Goal: Task Accomplishment & Management: Manage account settings

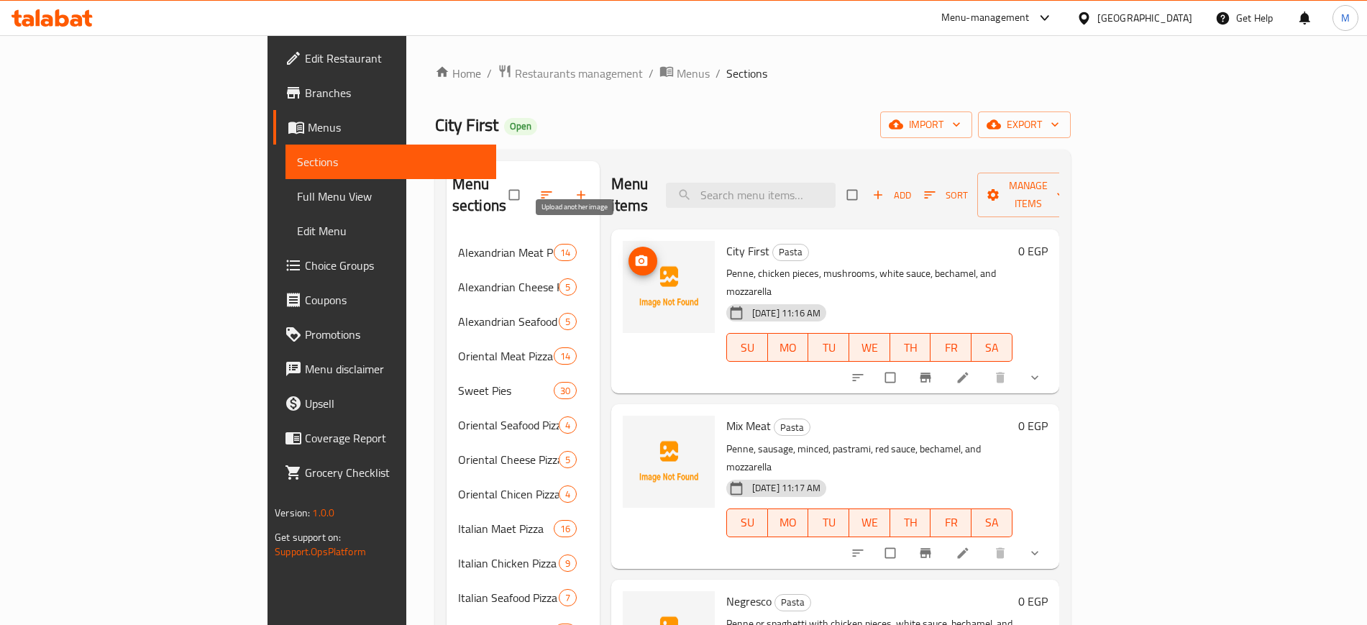
click at [636, 255] on icon "upload picture" at bounding box center [642, 260] width 12 height 11
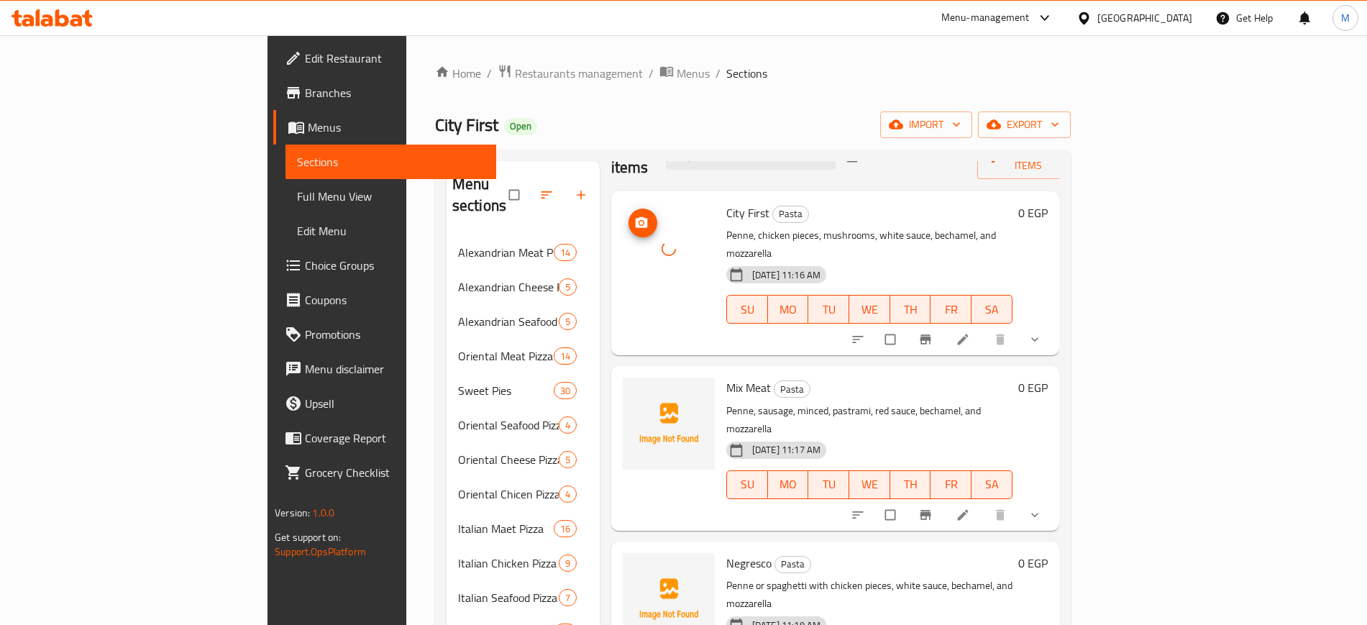
scroll to position [180, 0]
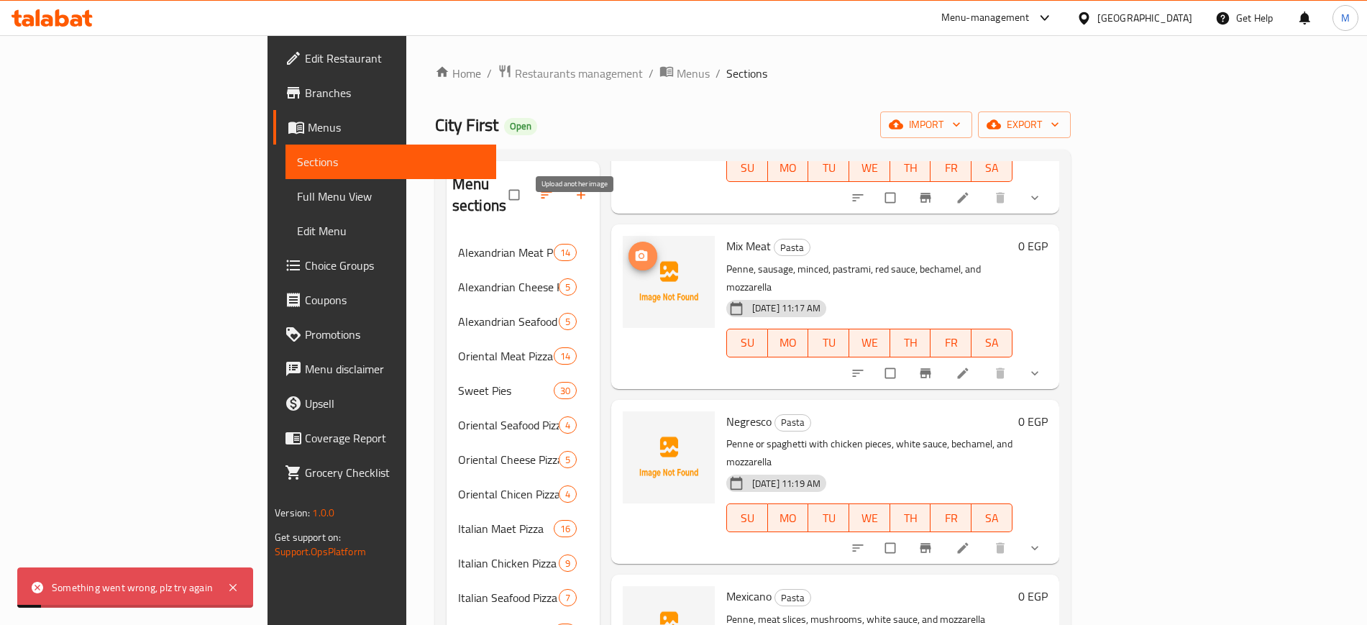
click at [636, 250] on icon "upload picture" at bounding box center [642, 255] width 12 height 11
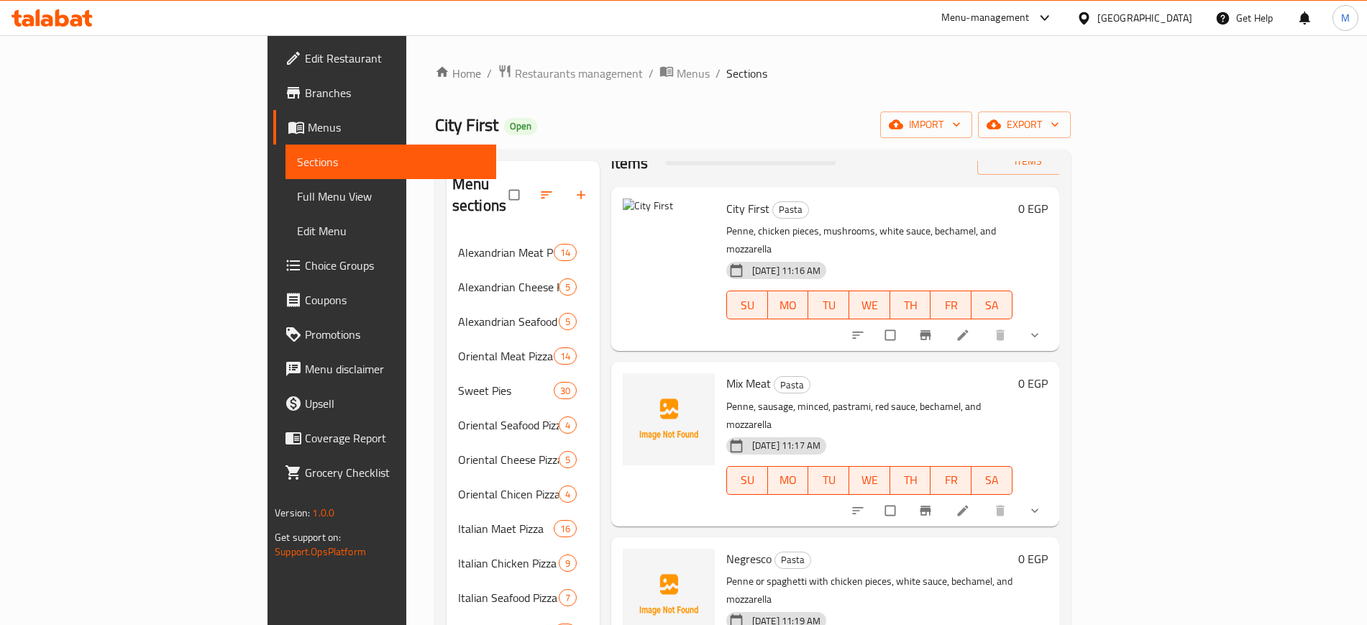
scroll to position [0, 0]
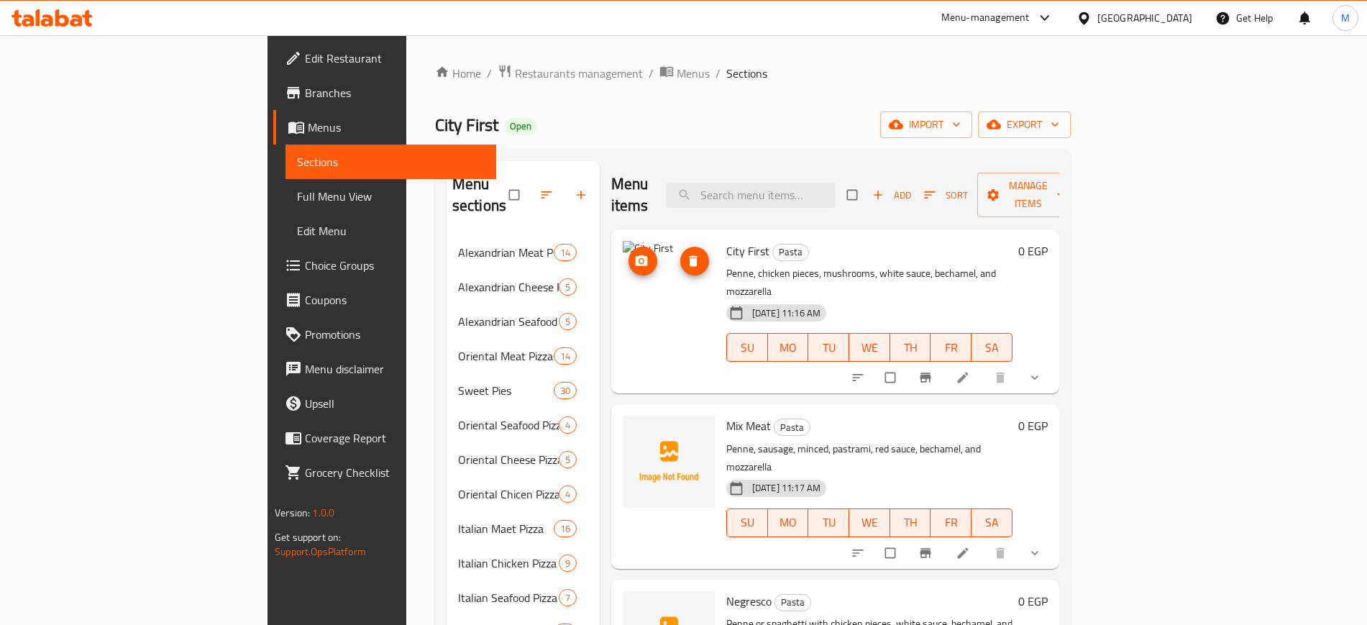
click at [634, 254] on icon "upload picture" at bounding box center [641, 261] width 14 height 14
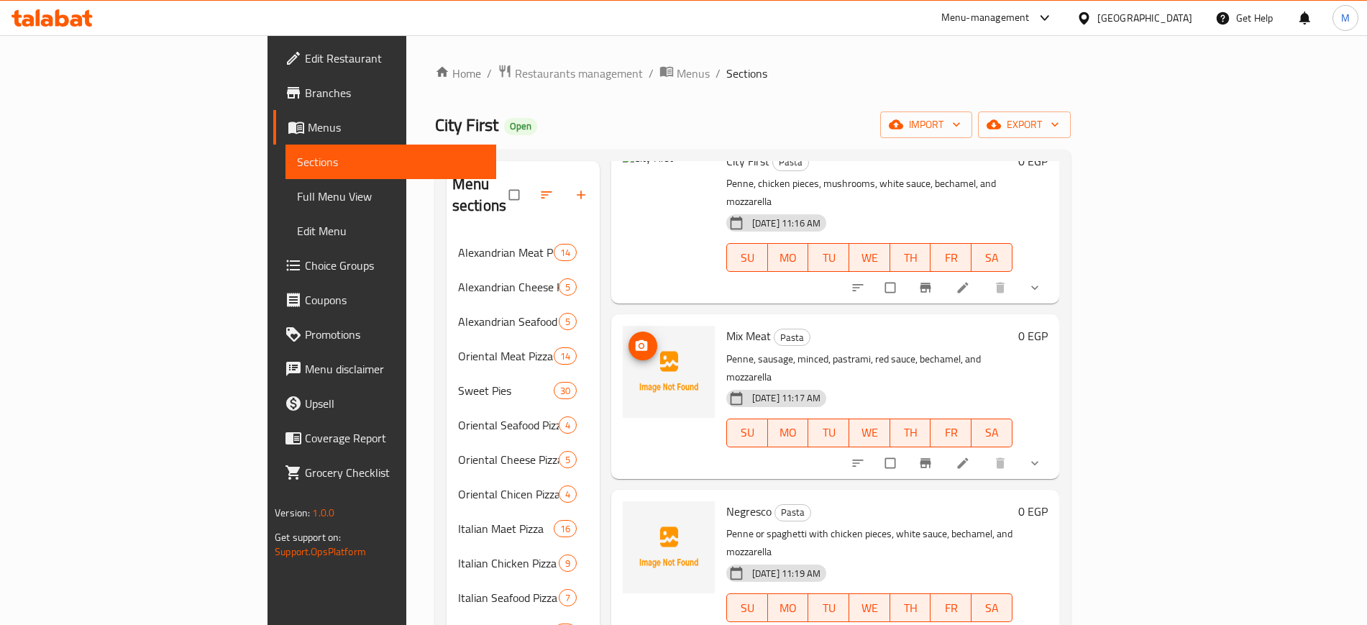
click at [628, 339] on span "upload picture" at bounding box center [642, 346] width 29 height 14
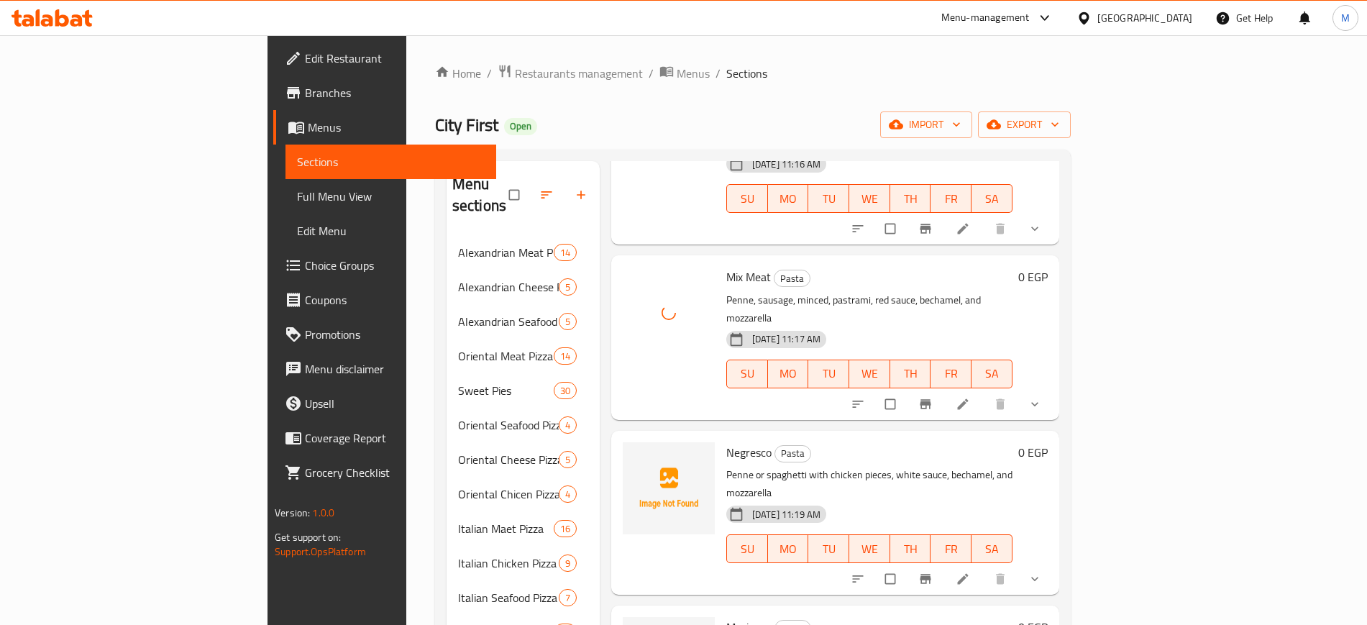
scroll to position [270, 0]
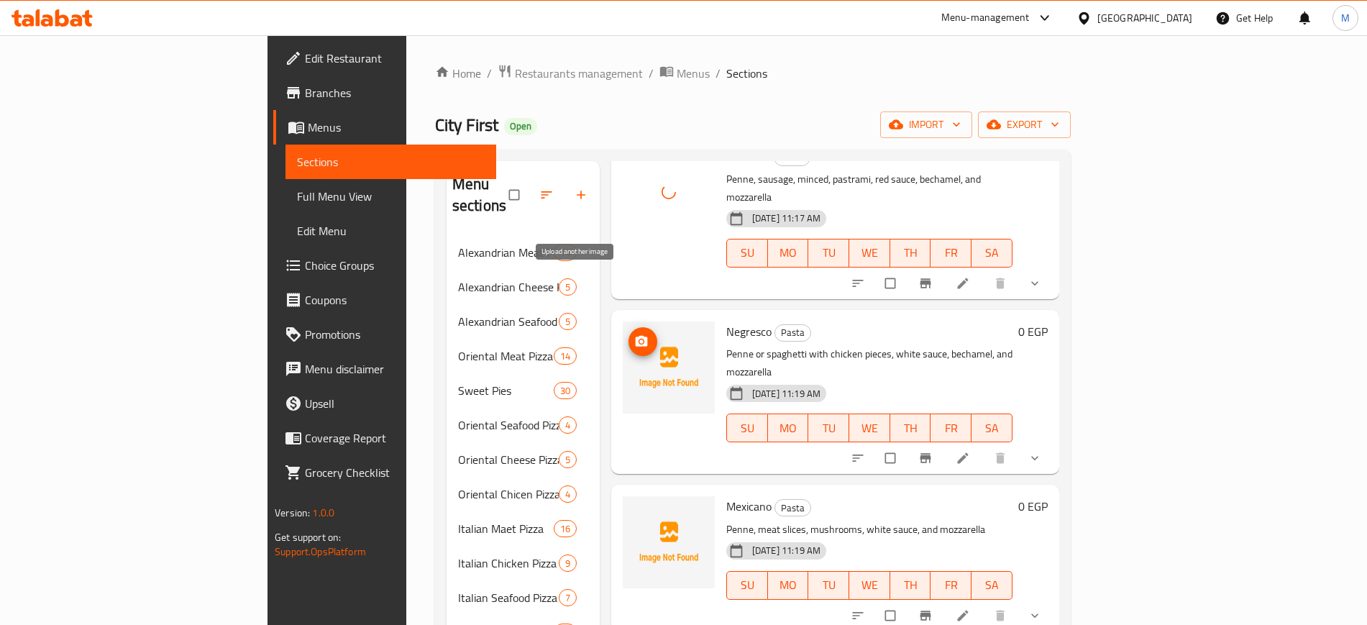
click at [636, 335] on icon "upload picture" at bounding box center [642, 340] width 12 height 11
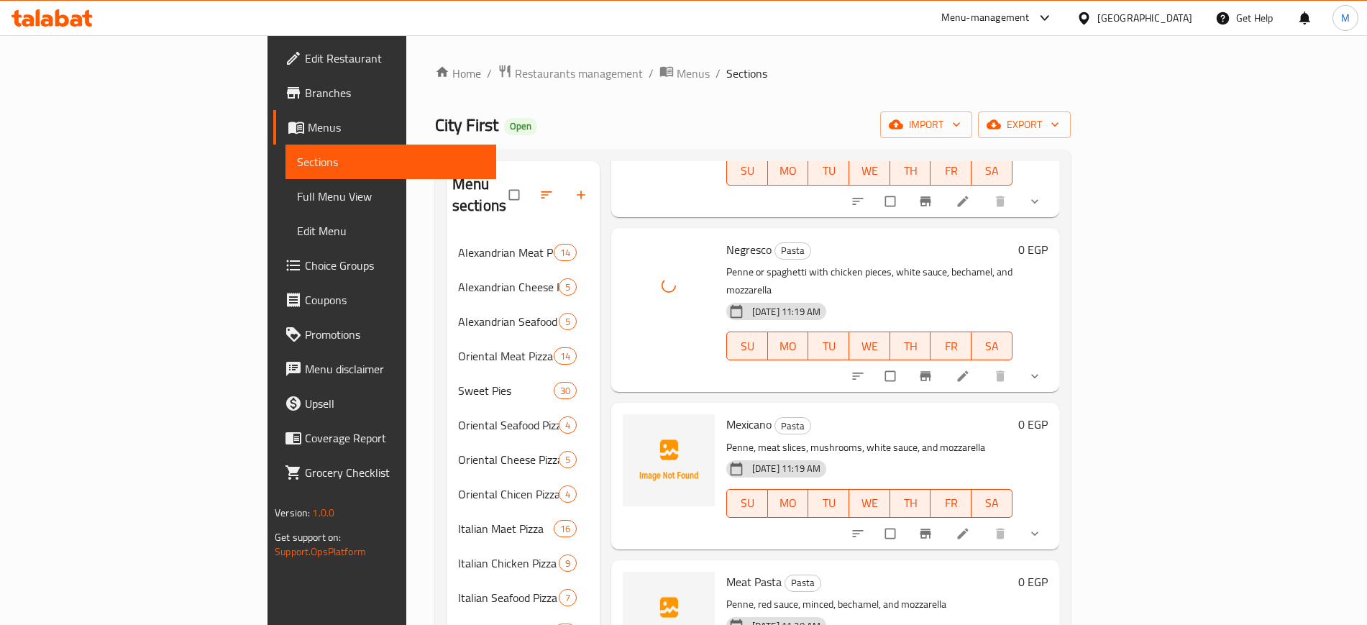
scroll to position [449, 0]
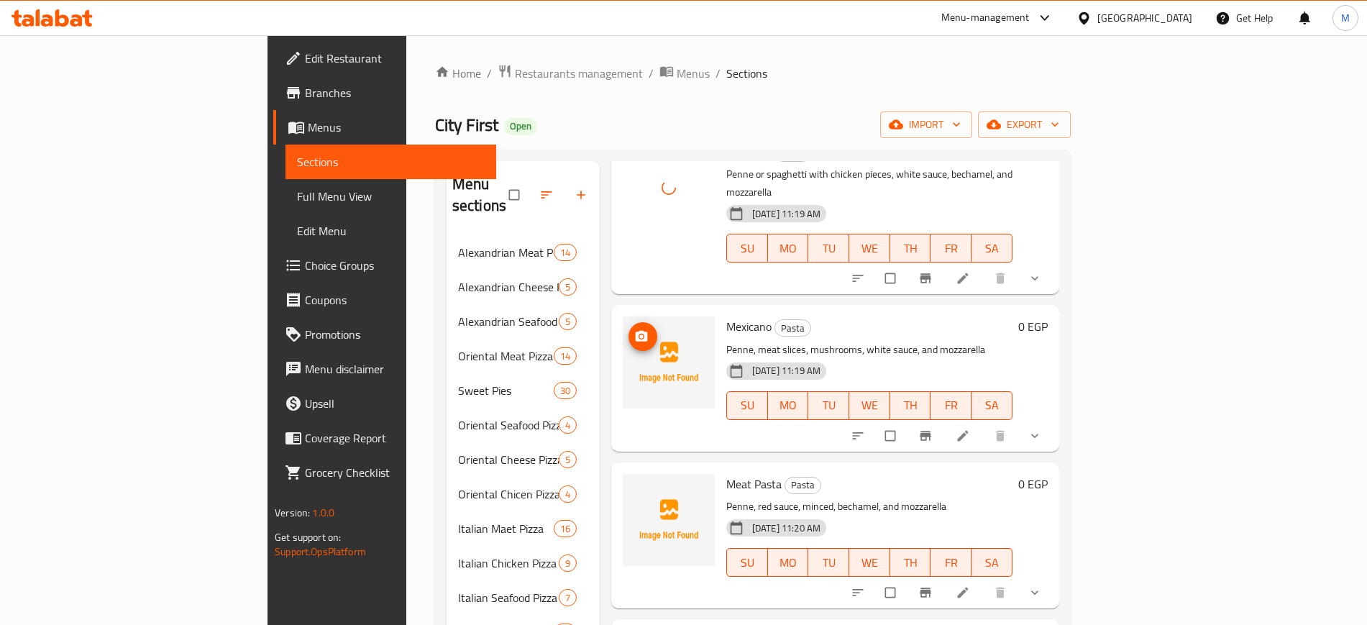
click at [634, 329] on icon "upload picture" at bounding box center [641, 336] width 14 height 14
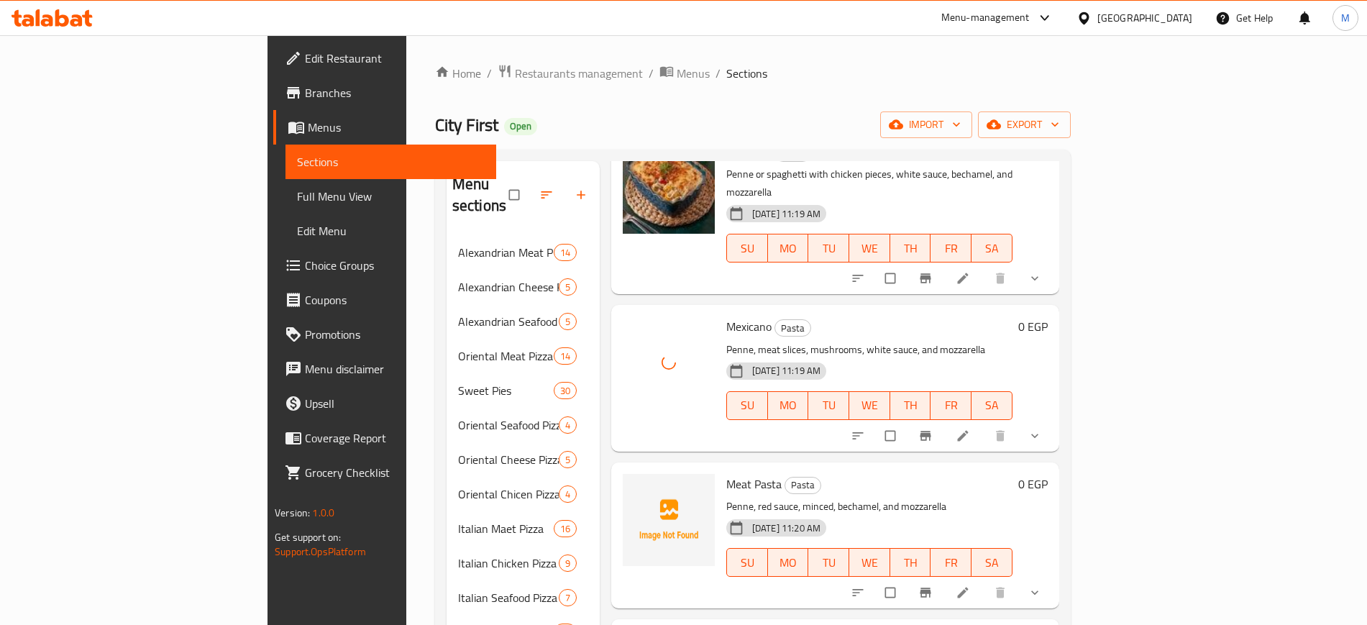
scroll to position [539, 0]
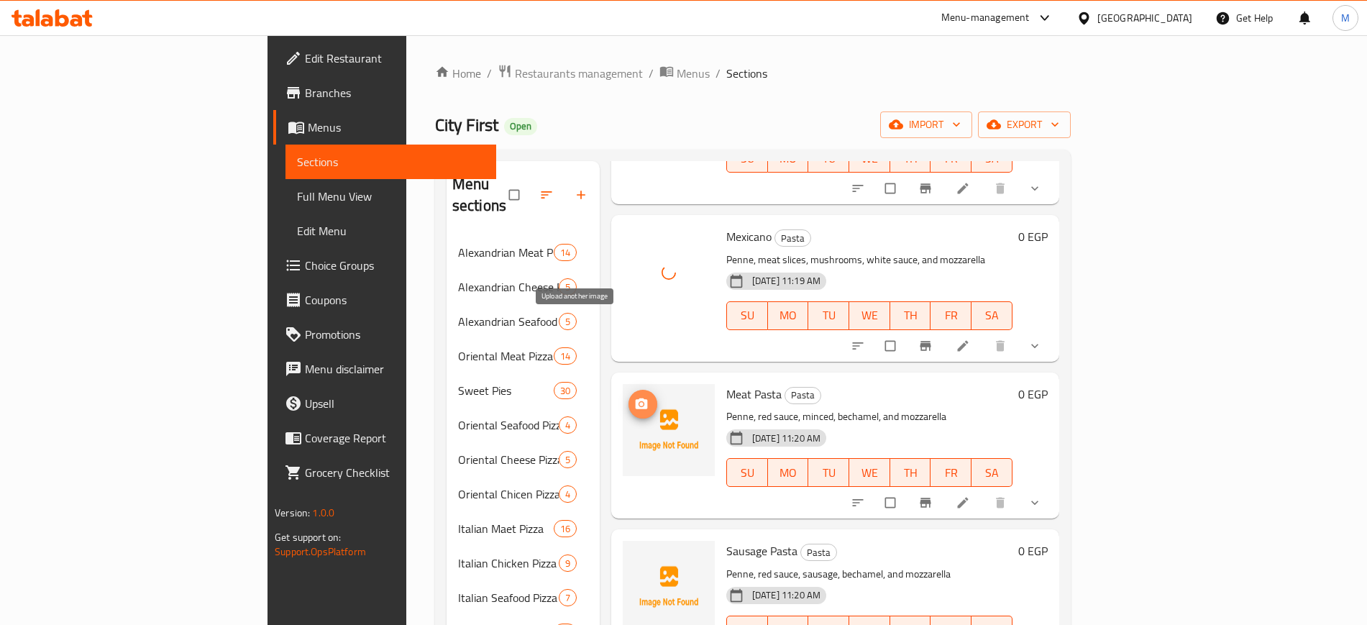
click at [634, 397] on icon "upload picture" at bounding box center [641, 404] width 14 height 14
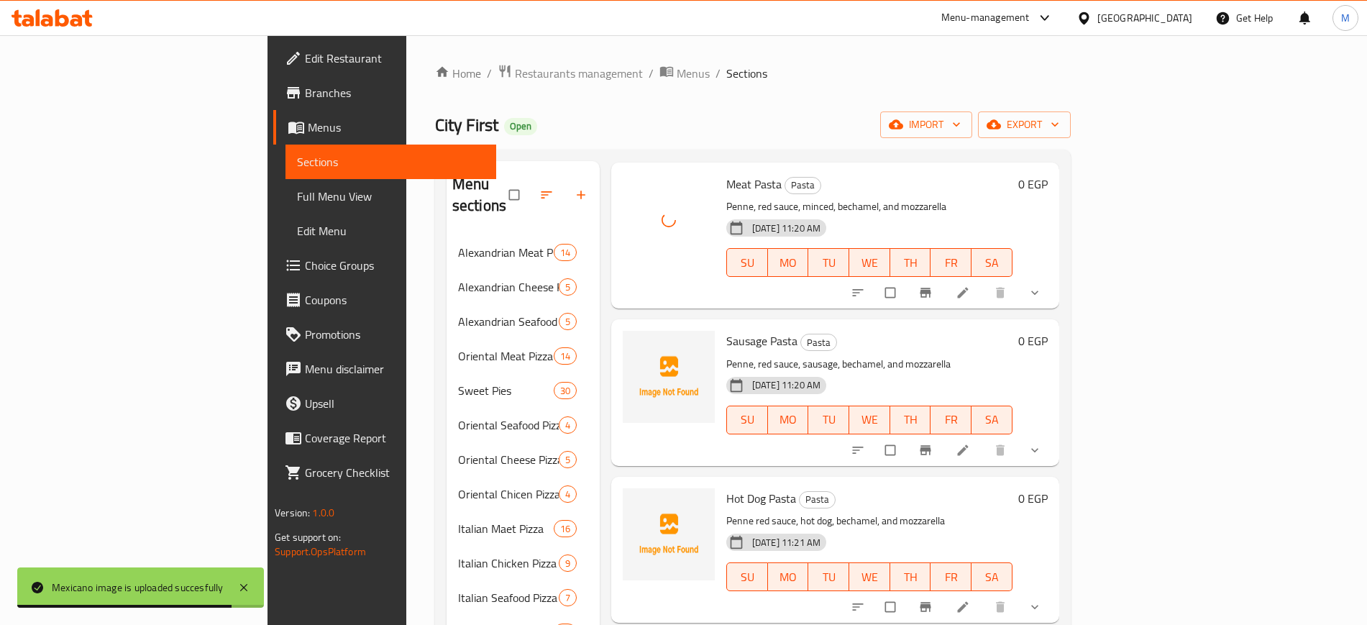
scroll to position [809, 0]
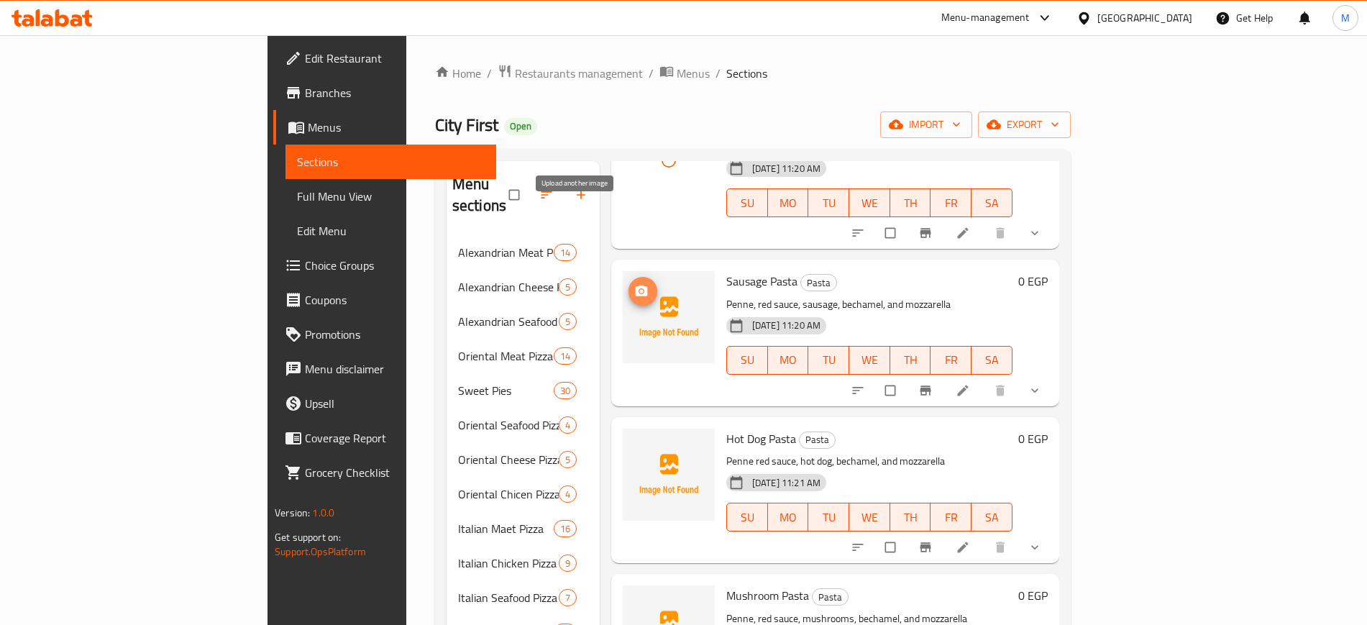
click at [639, 289] on circle "upload picture" at bounding box center [641, 291] width 4 height 4
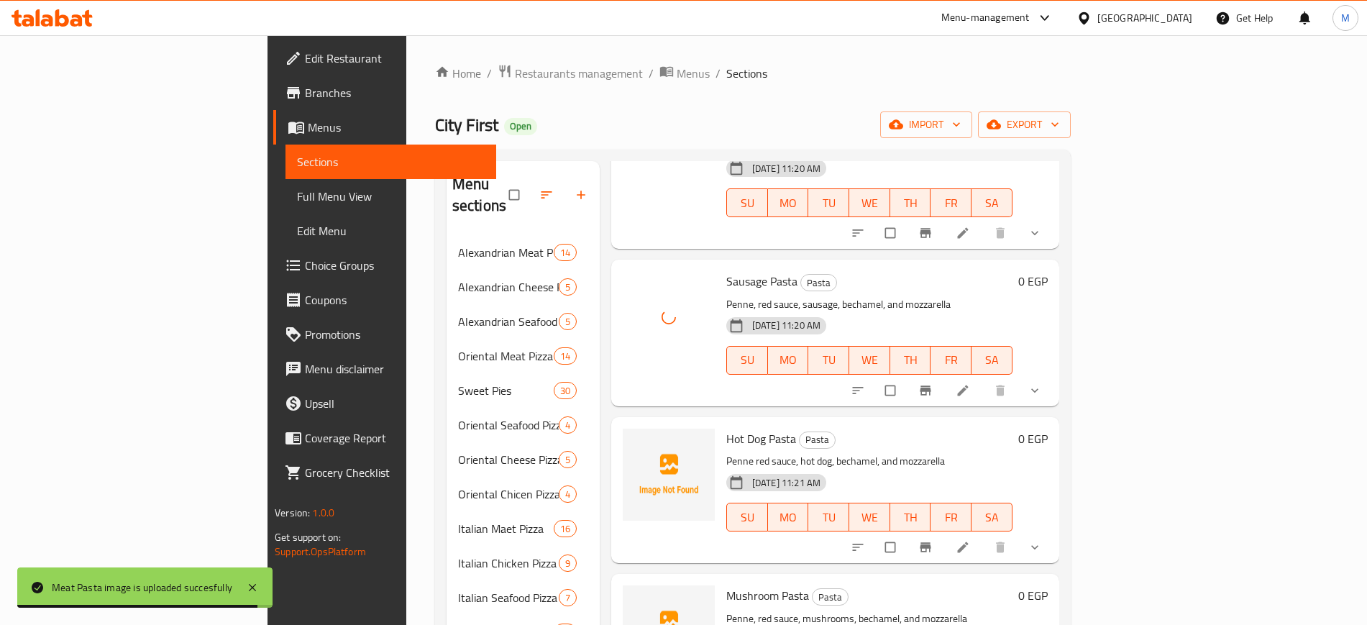
scroll to position [899, 0]
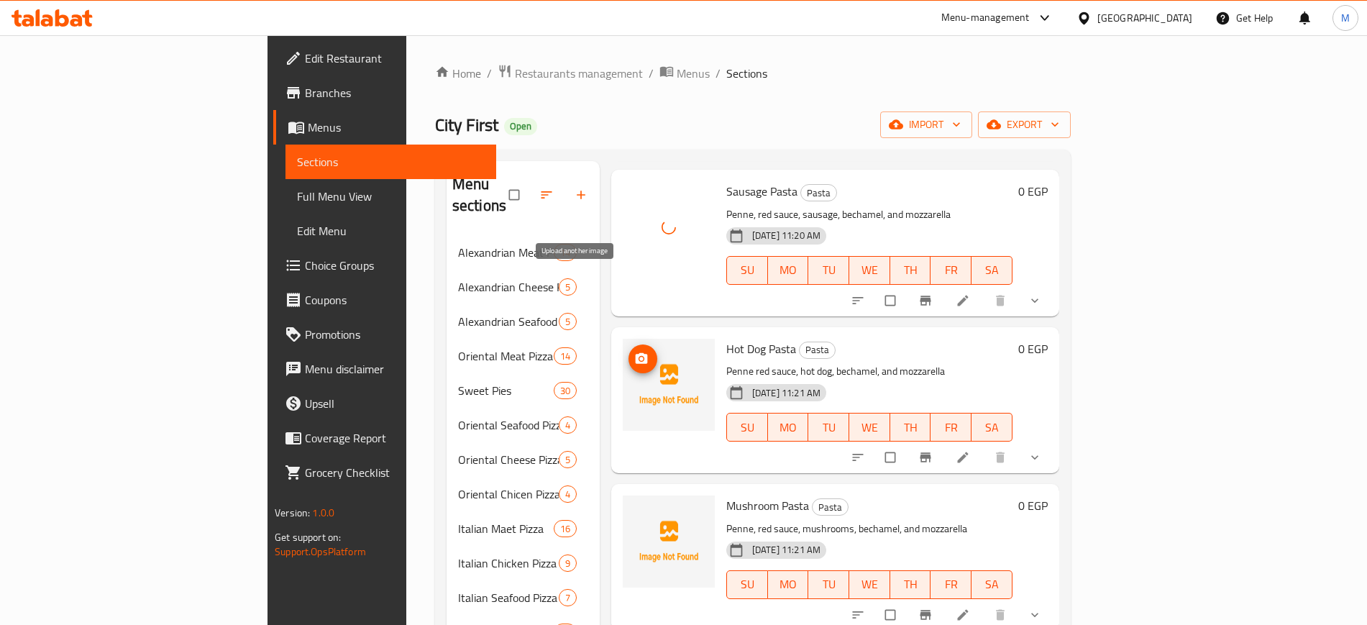
click at [628, 344] on button "upload picture" at bounding box center [642, 358] width 29 height 29
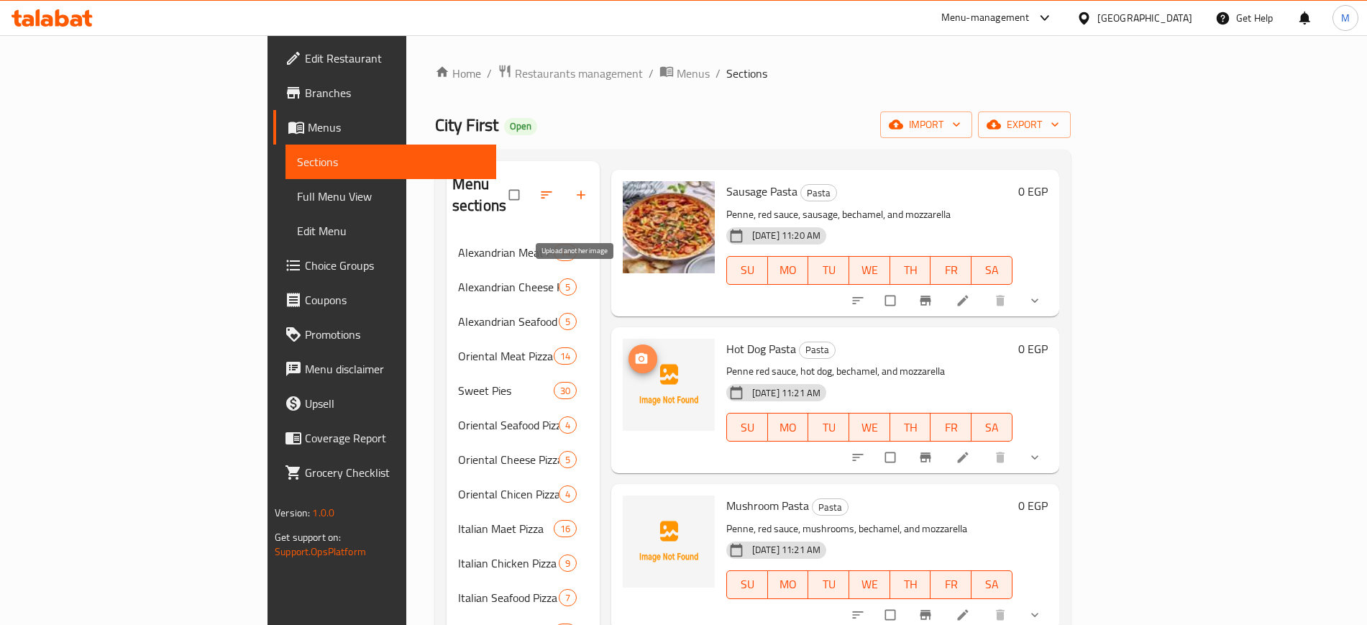
click at [634, 352] on icon "upload picture" at bounding box center [641, 359] width 14 height 14
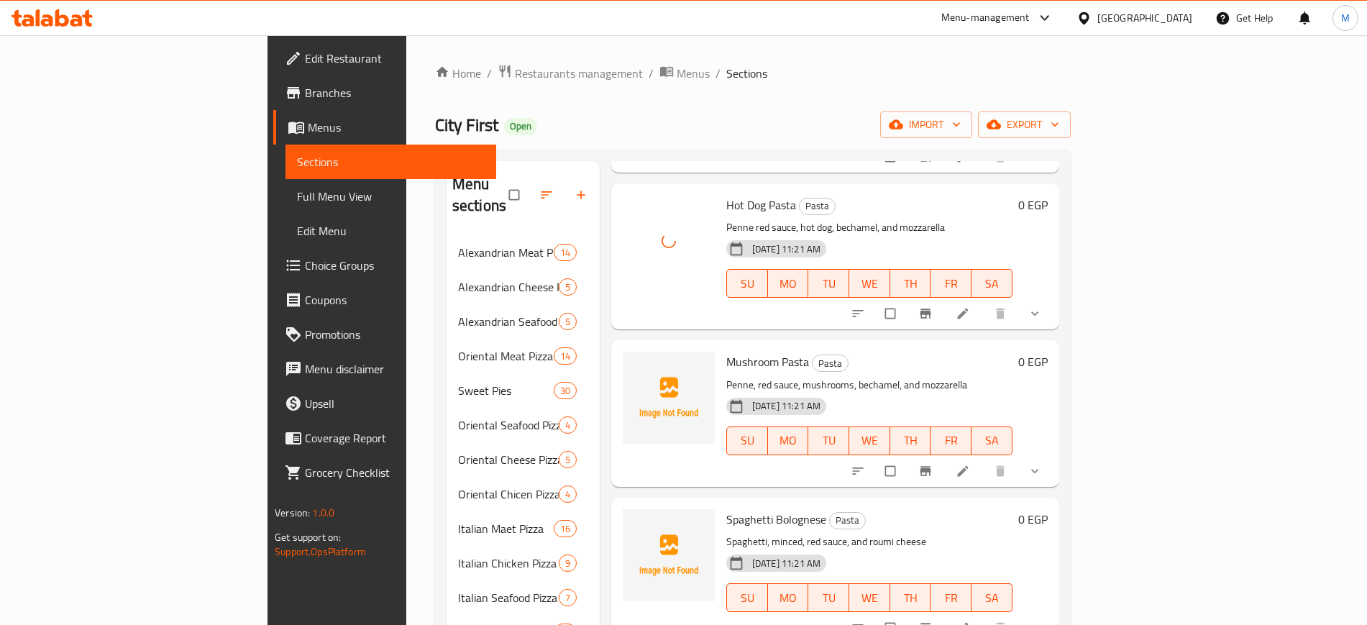
scroll to position [1079, 0]
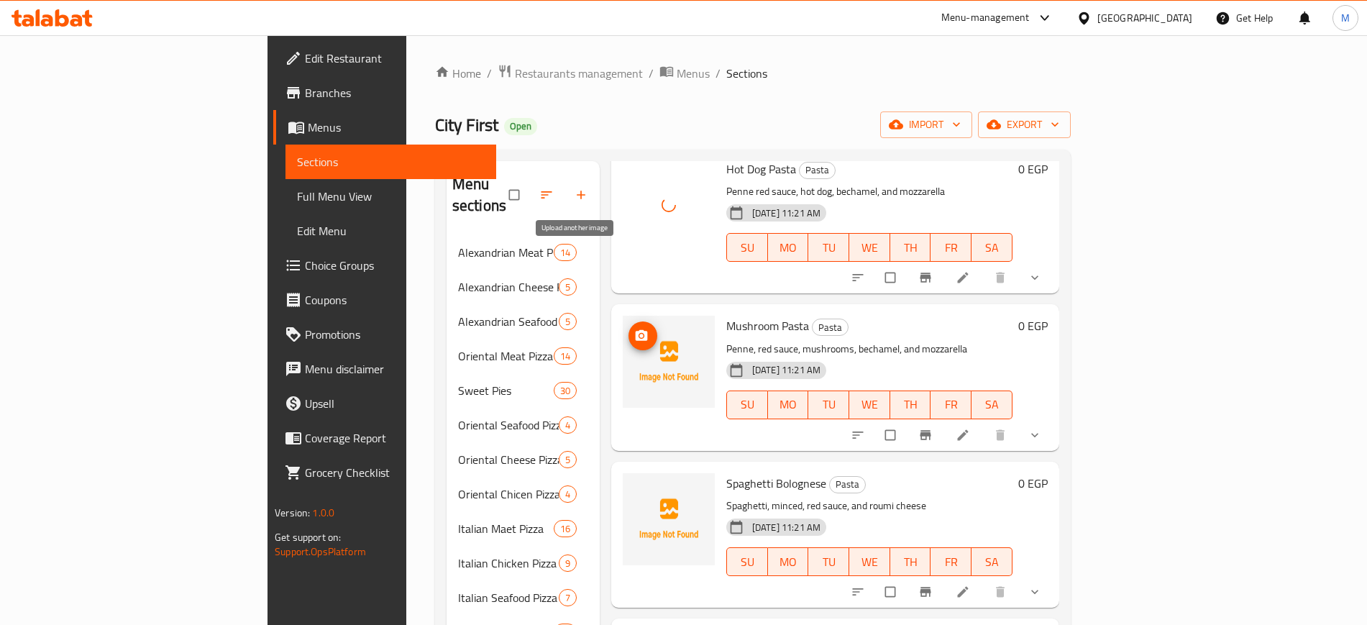
click at [628, 329] on span "upload picture" at bounding box center [642, 336] width 29 height 14
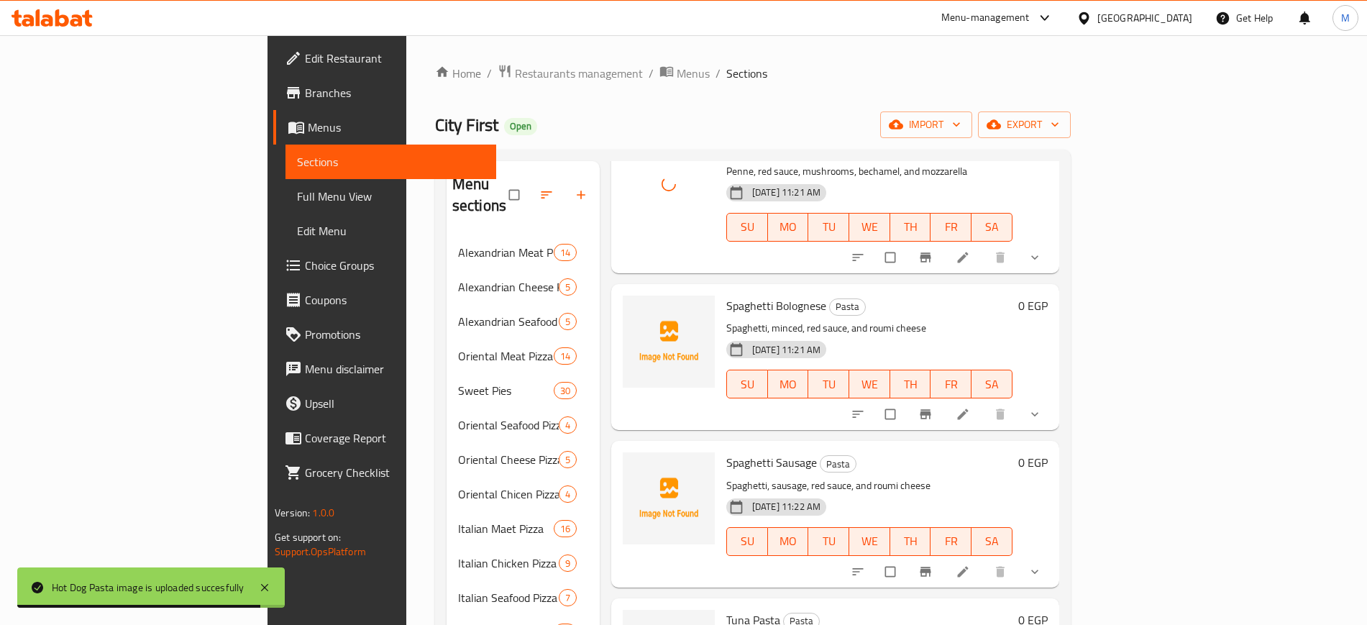
scroll to position [1258, 0]
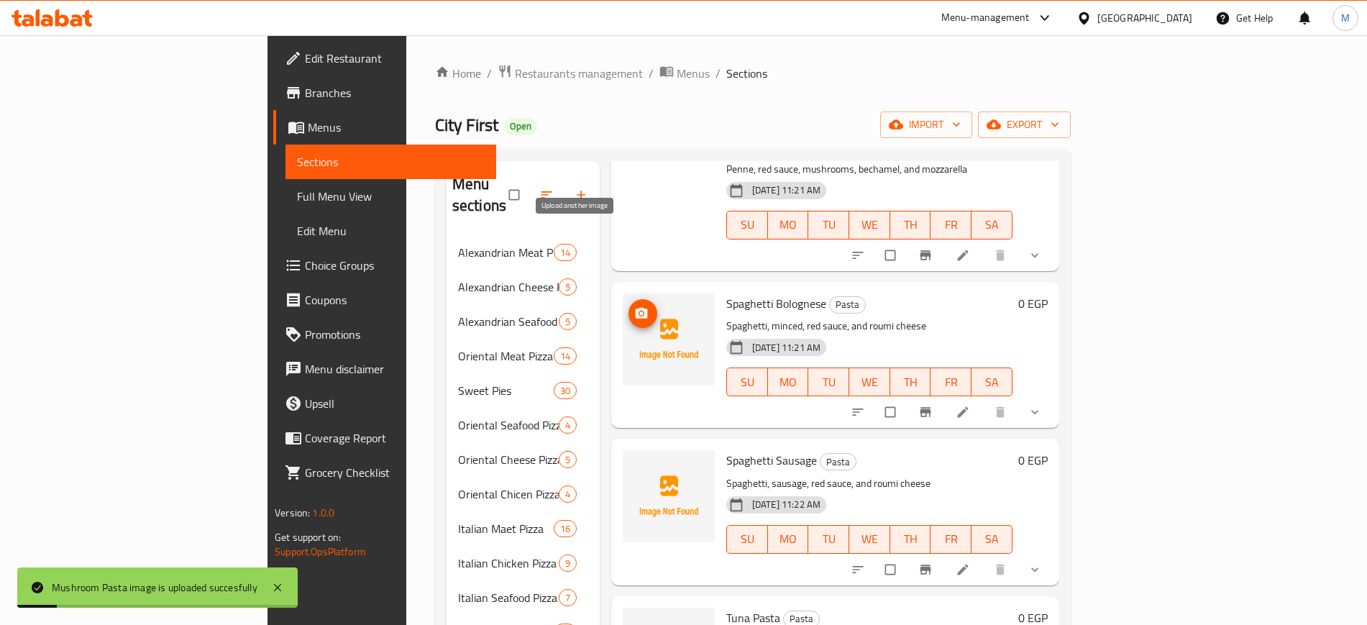
click at [636, 307] on icon "upload picture" at bounding box center [642, 312] width 12 height 11
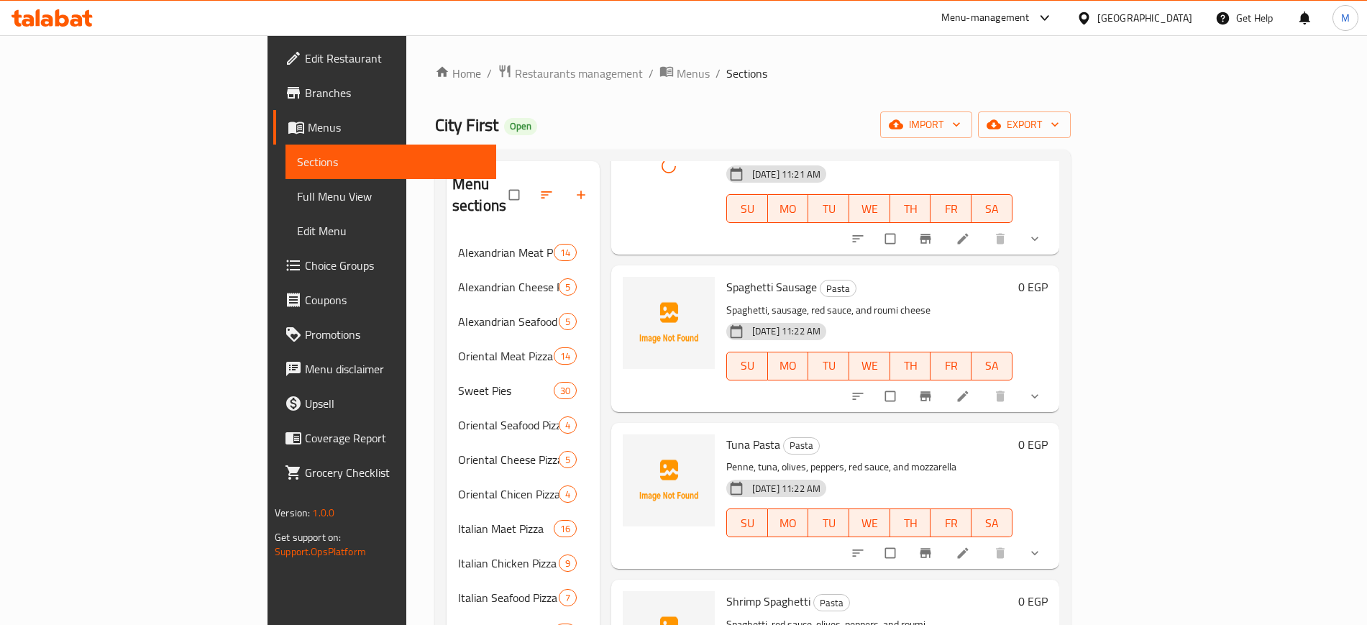
scroll to position [1438, 0]
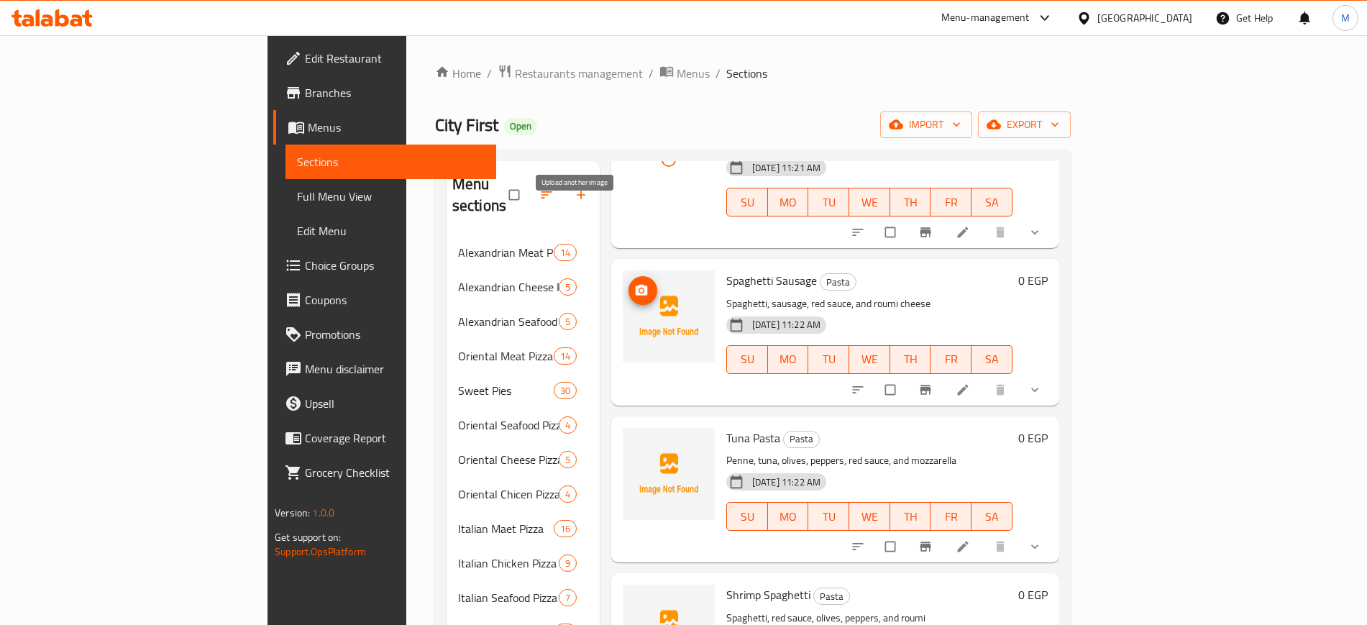
click at [634, 283] on icon "upload picture" at bounding box center [641, 290] width 14 height 14
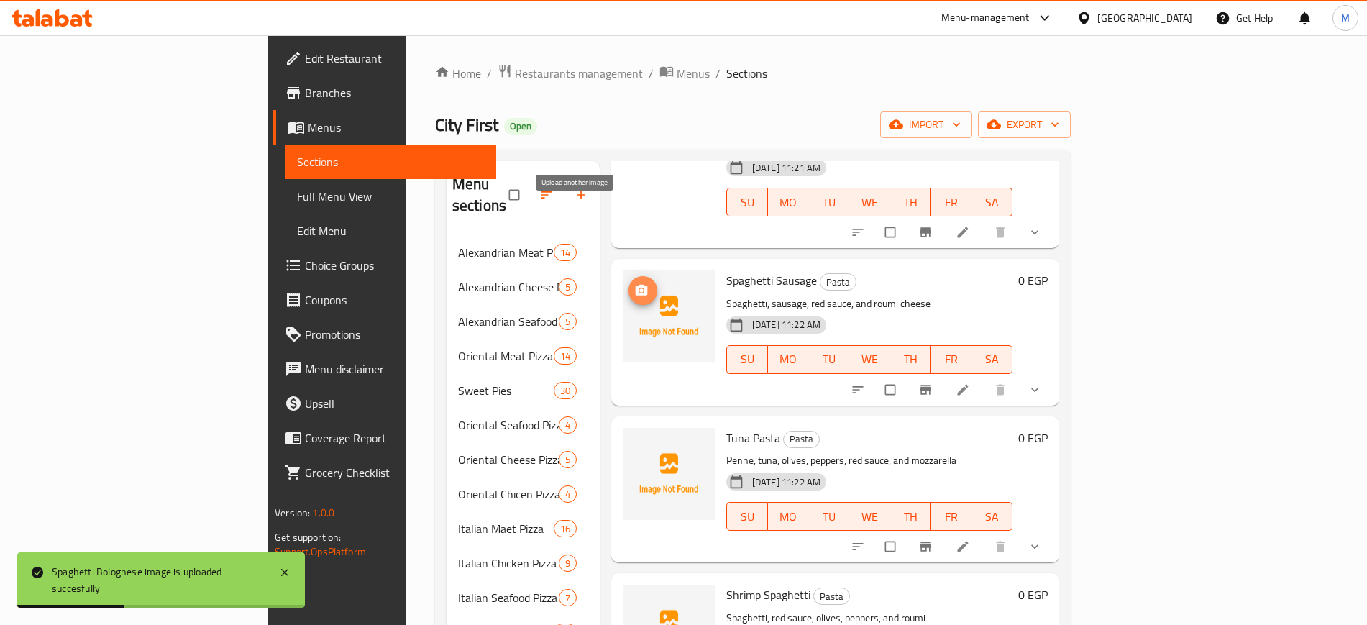
click at [628, 276] on button "upload picture" at bounding box center [642, 290] width 29 height 29
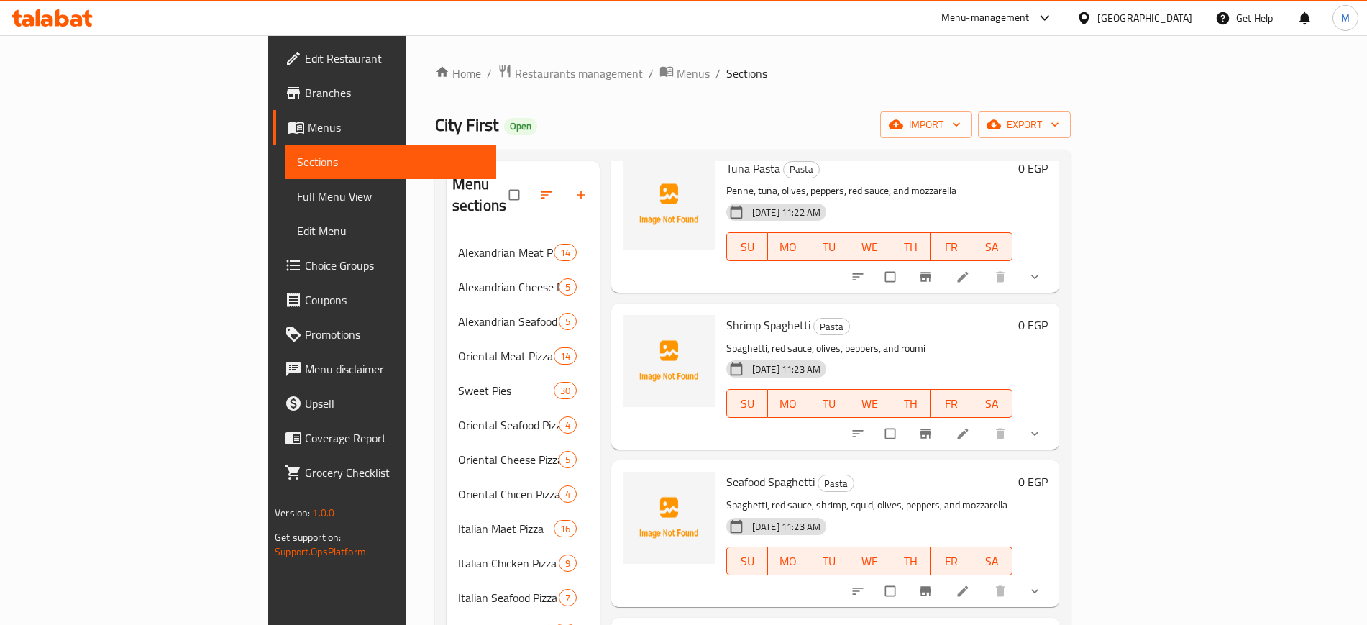
scroll to position [1618, 0]
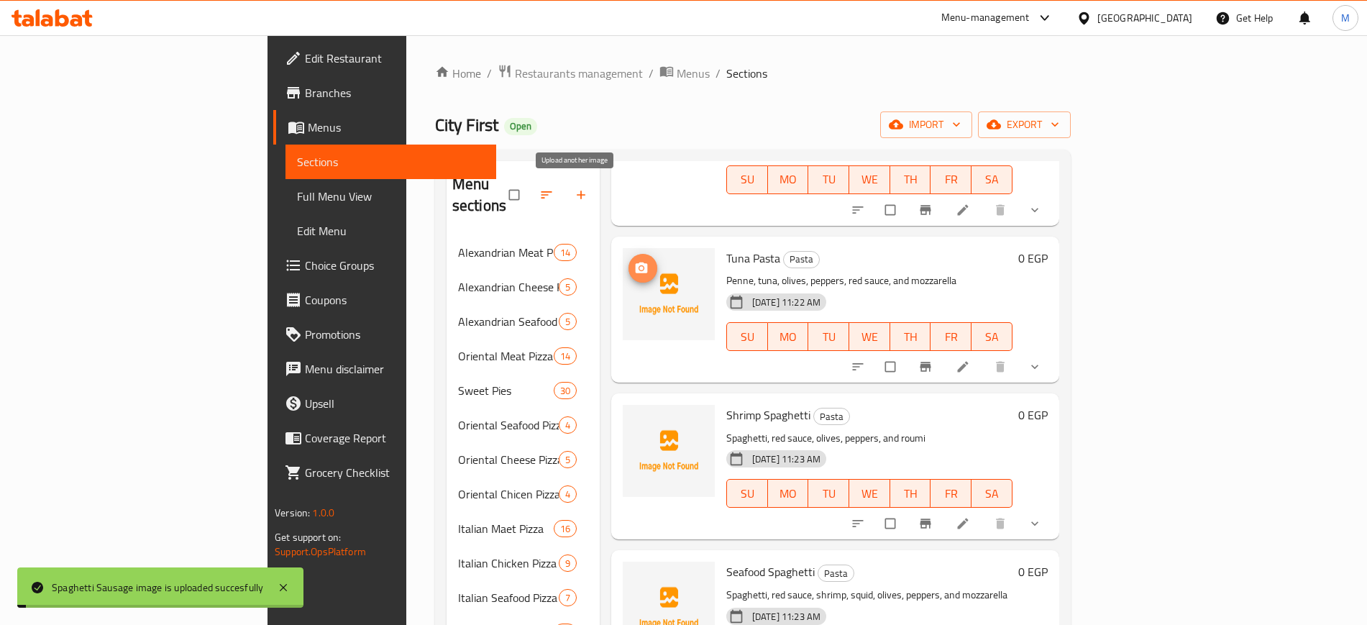
click at [634, 261] on icon "upload picture" at bounding box center [641, 268] width 14 height 14
click at [636, 262] on icon "upload picture" at bounding box center [642, 267] width 12 height 11
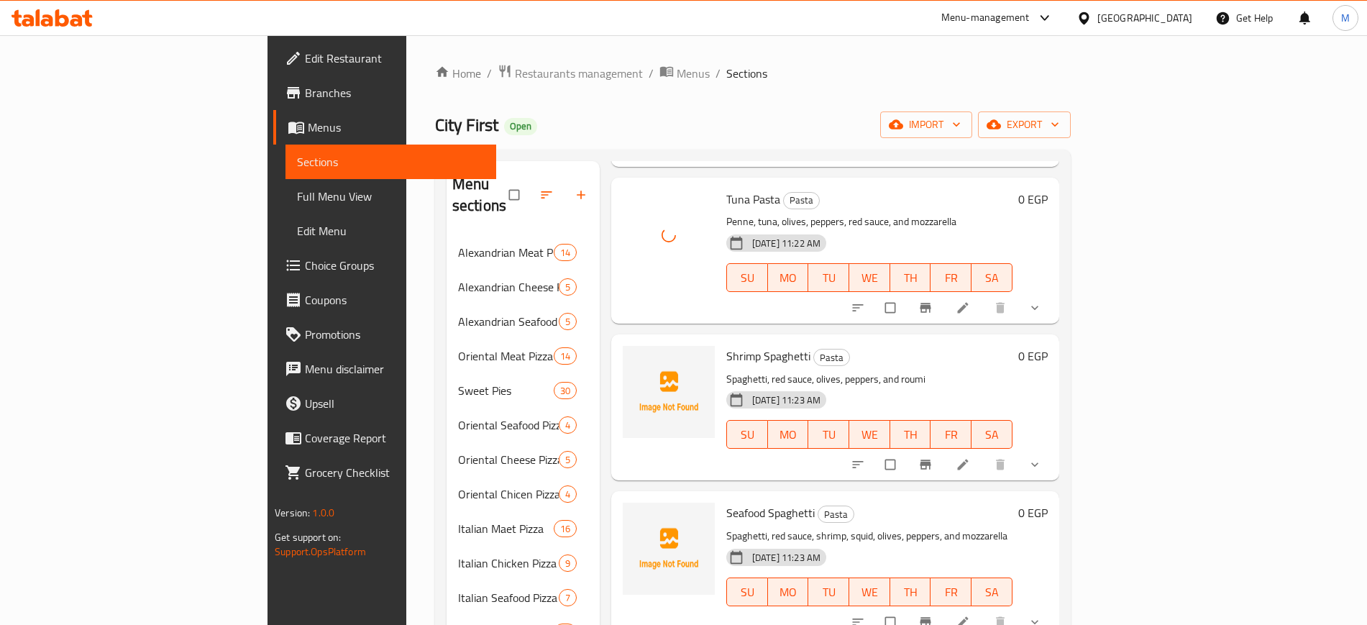
scroll to position [1708, 0]
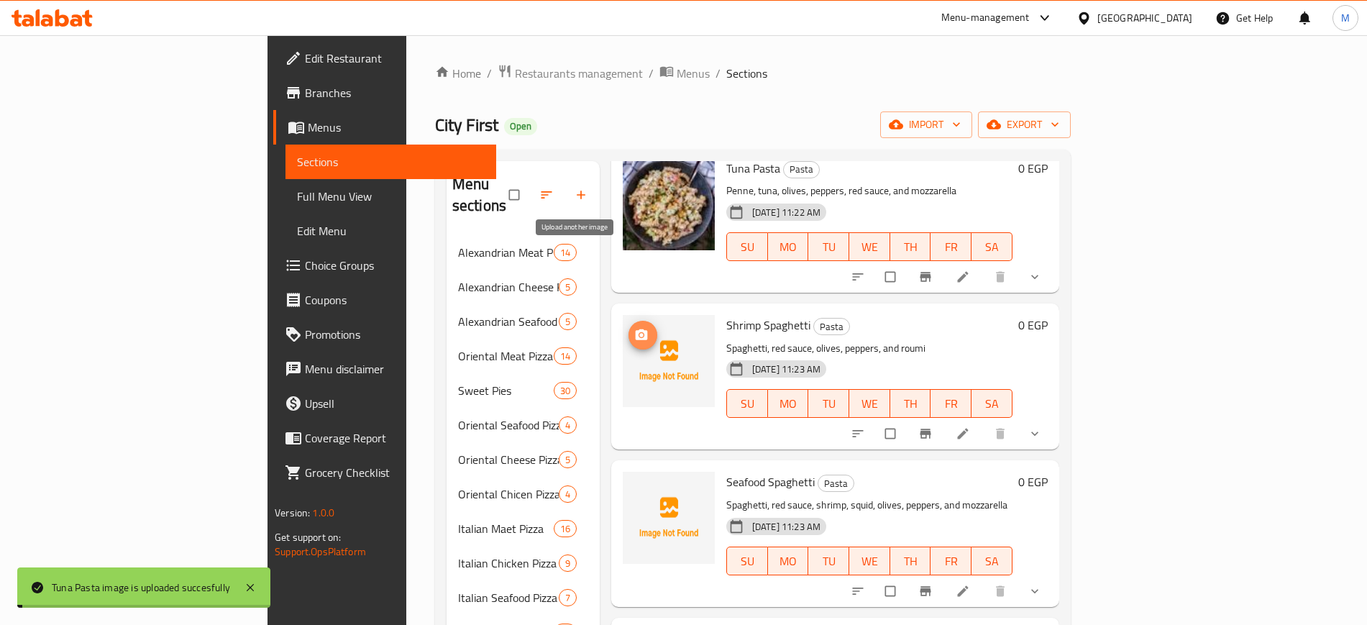
click at [628, 328] on span "upload picture" at bounding box center [642, 335] width 29 height 14
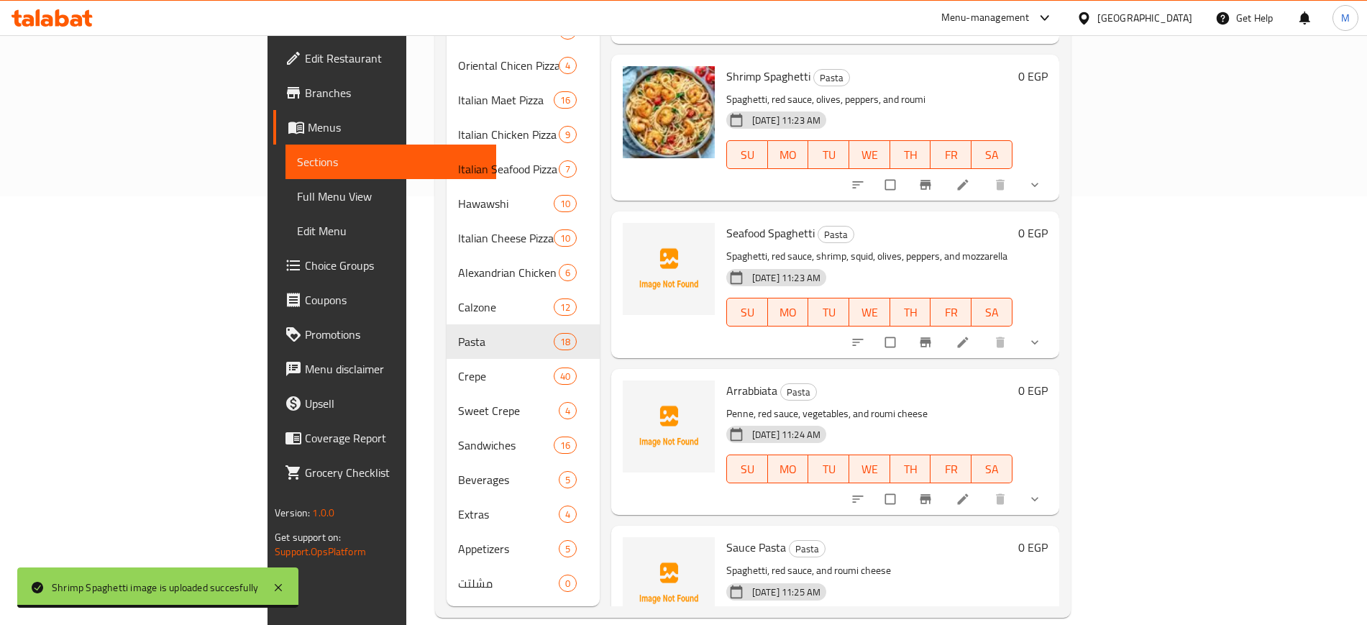
scroll to position [1438, 0]
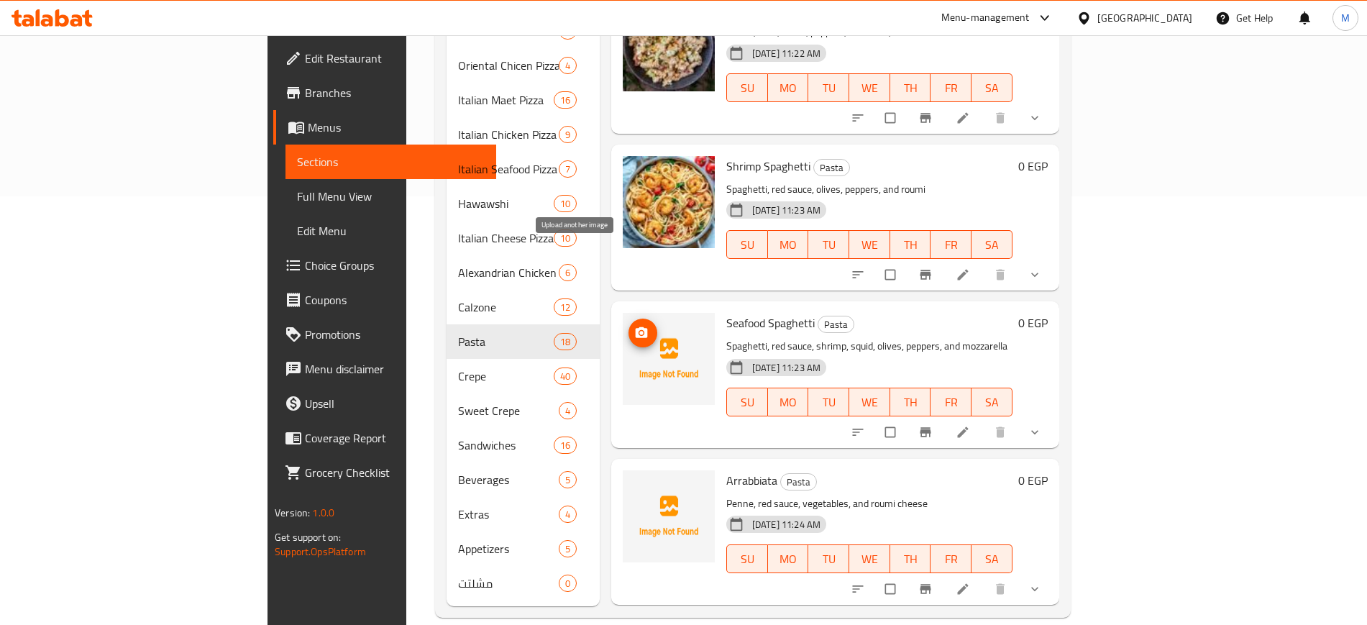
click at [634, 326] on icon "upload picture" at bounding box center [641, 333] width 14 height 14
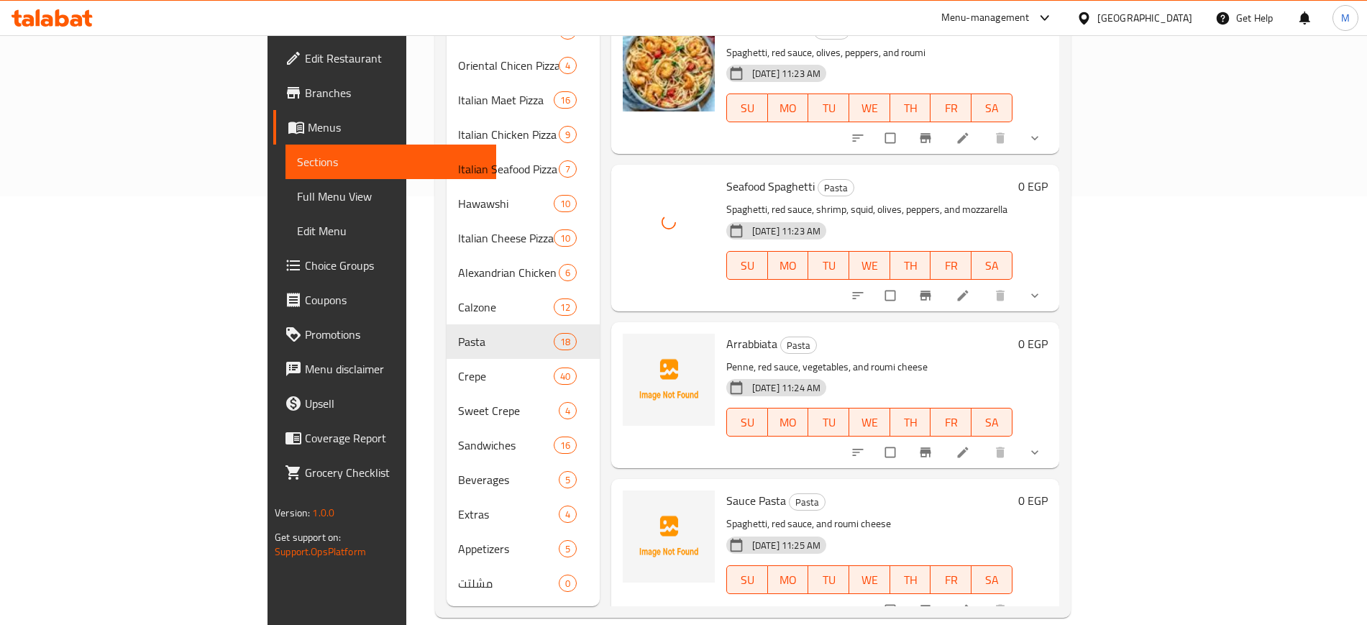
scroll to position [1618, 0]
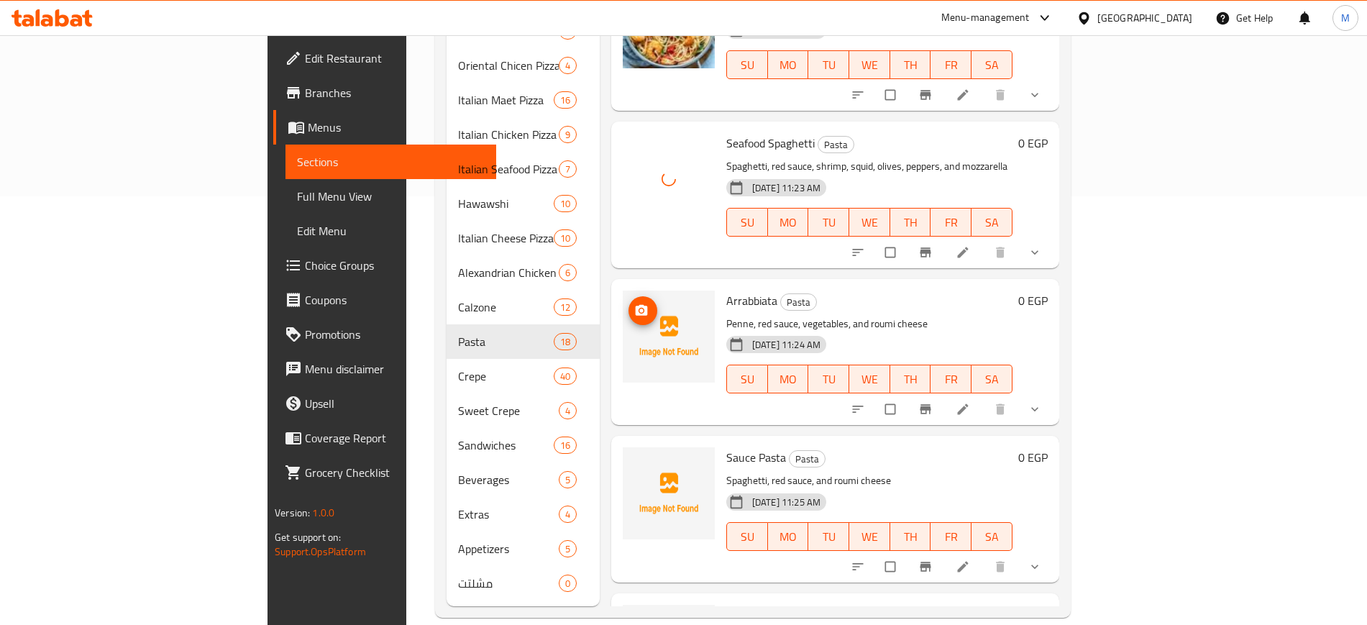
click at [634, 303] on icon "upload picture" at bounding box center [641, 310] width 14 height 14
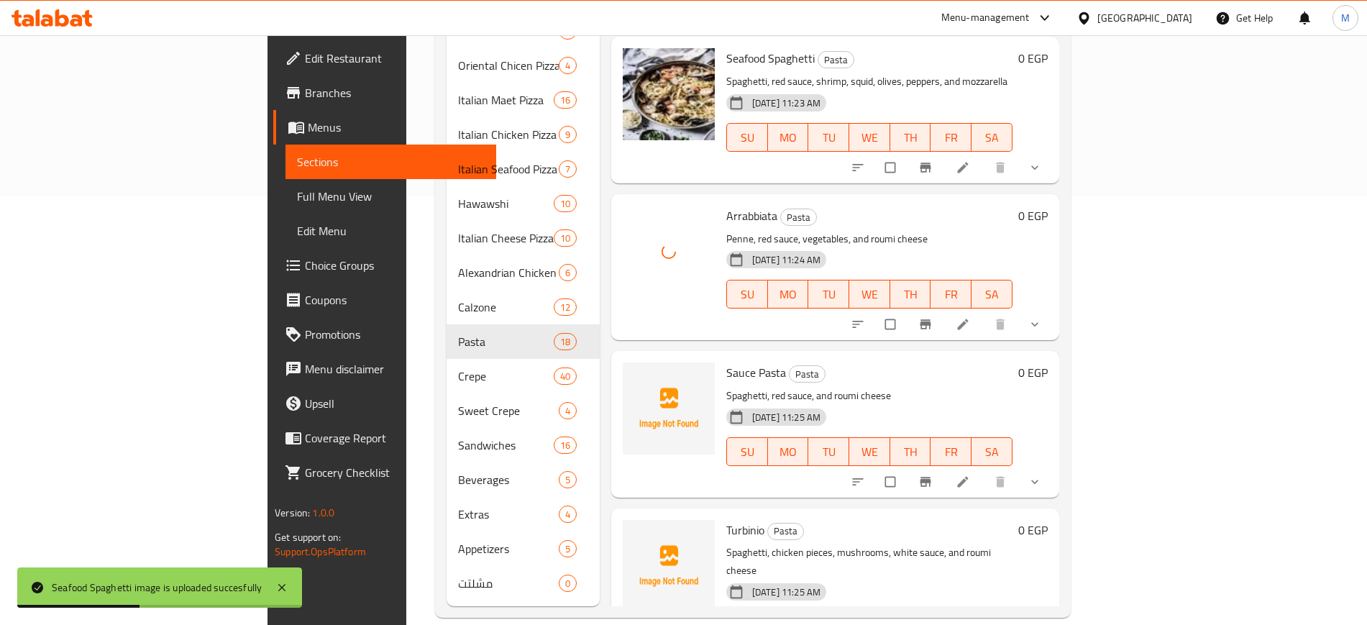
scroll to position [1798, 0]
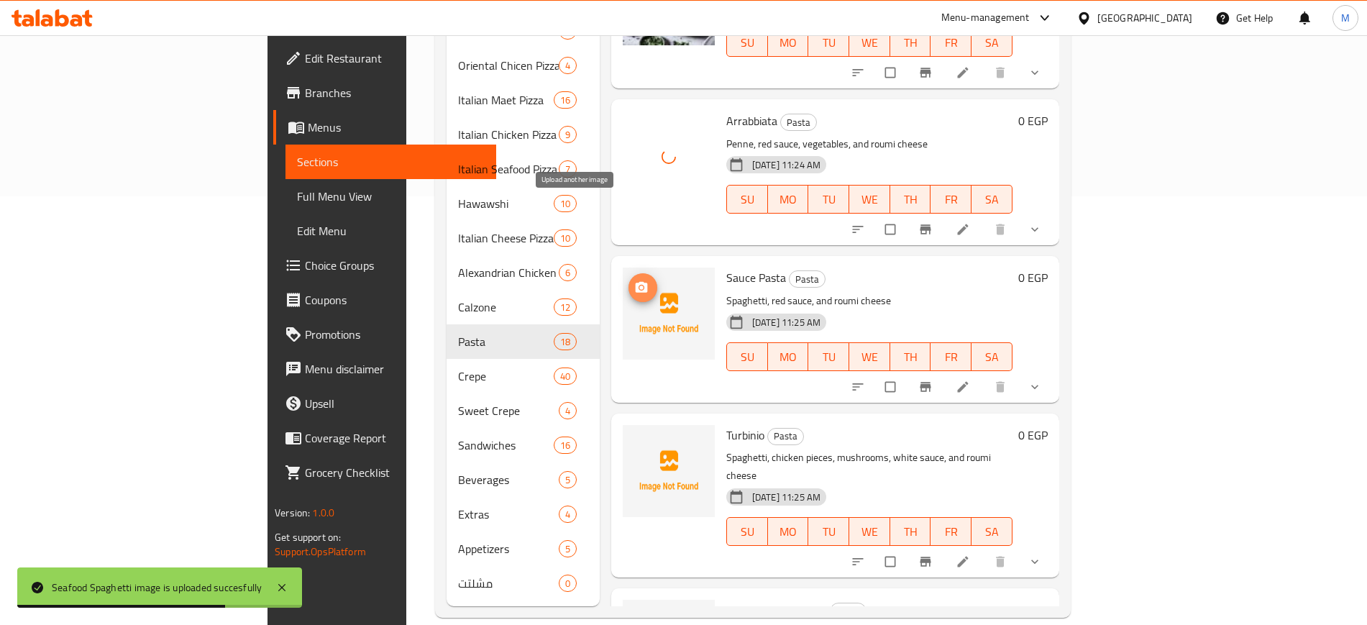
click at [636, 282] on icon "upload picture" at bounding box center [642, 287] width 12 height 11
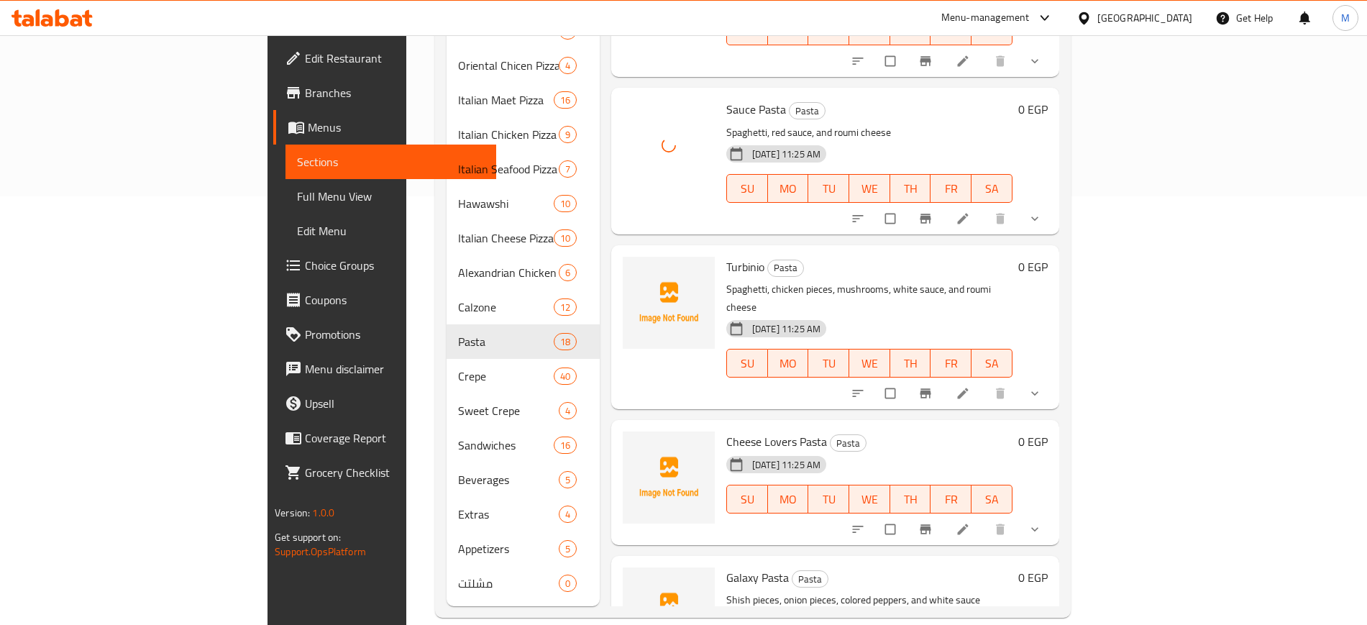
scroll to position [1978, 0]
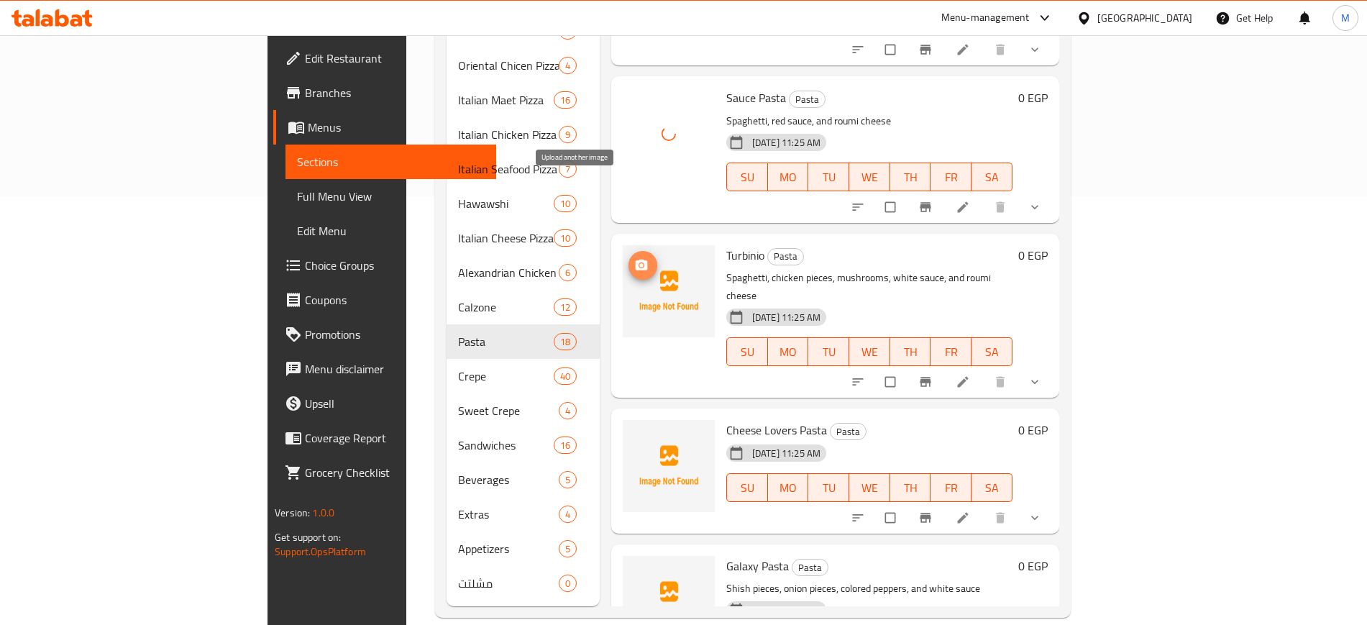
click at [634, 258] on icon "upload picture" at bounding box center [641, 265] width 14 height 14
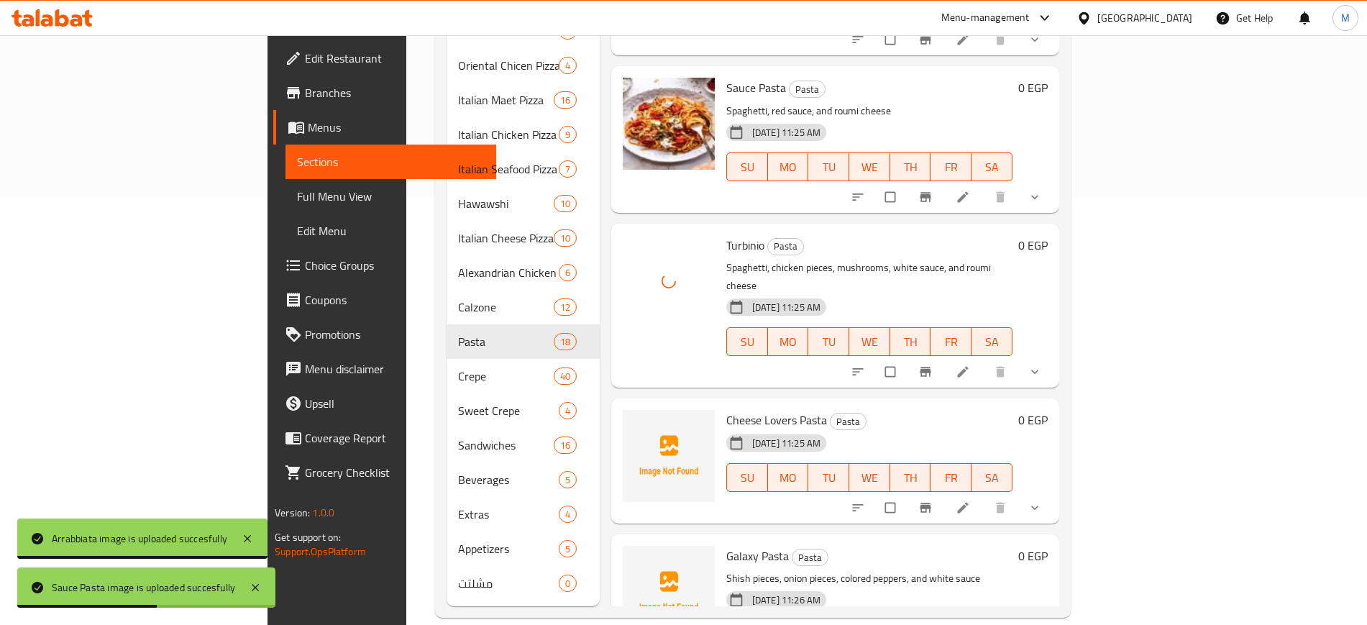
scroll to position [1990, 0]
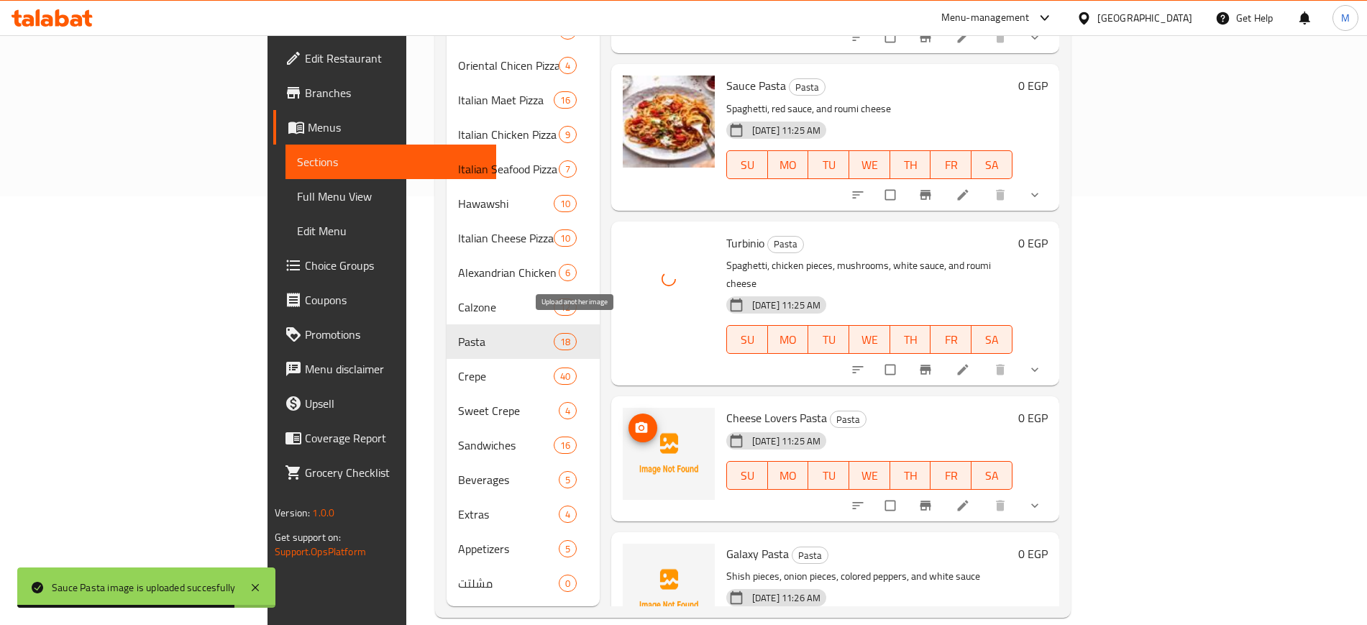
click at [634, 421] on icon "upload picture" at bounding box center [641, 428] width 14 height 14
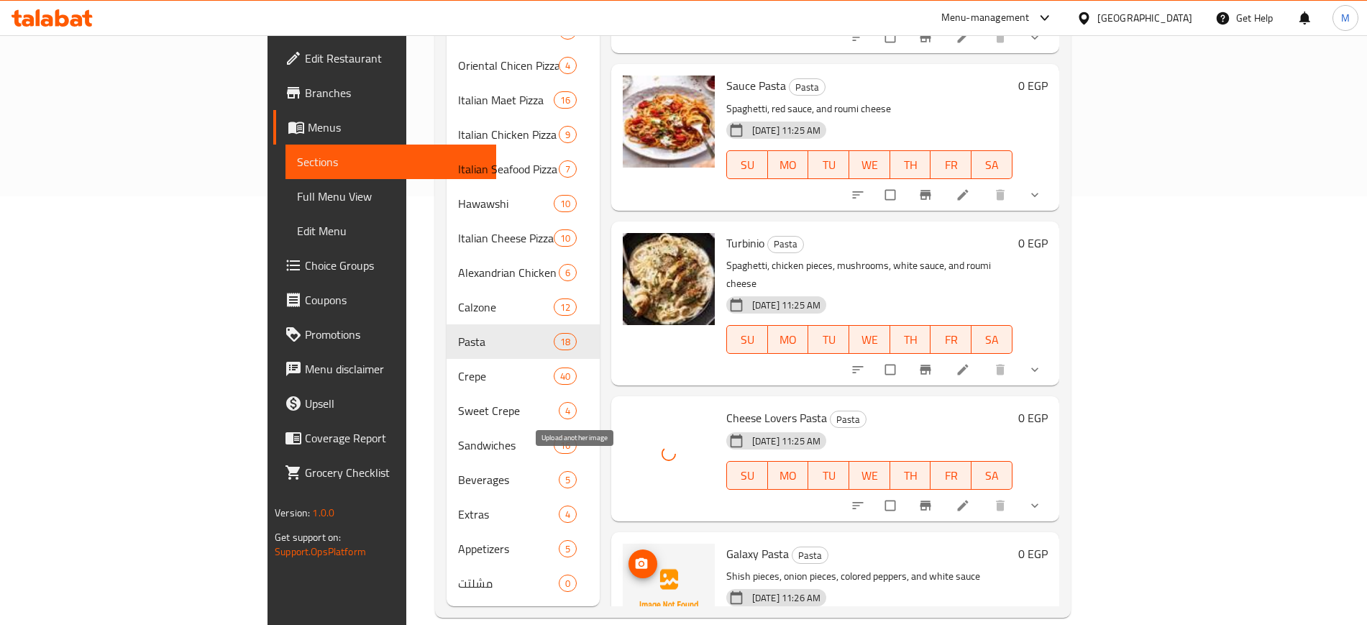
click at [636, 558] on icon "upload picture" at bounding box center [642, 563] width 12 height 11
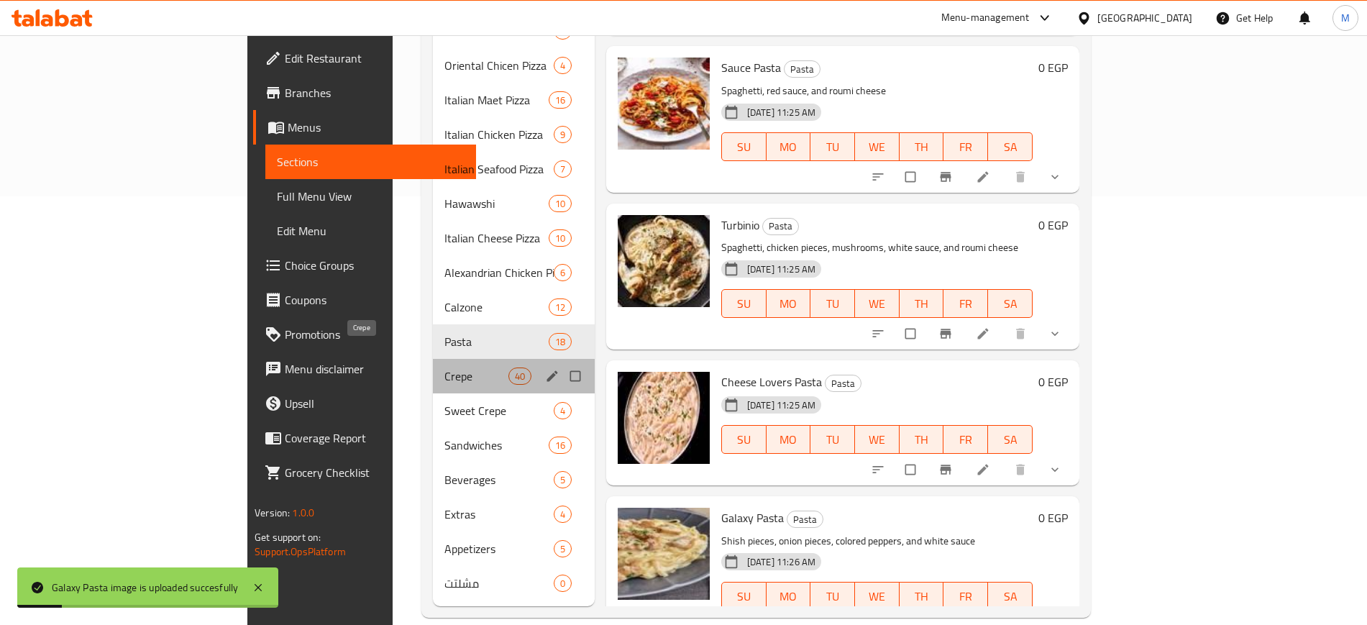
click at [444, 367] on span "Crepe" at bounding box center [475, 375] width 63 height 17
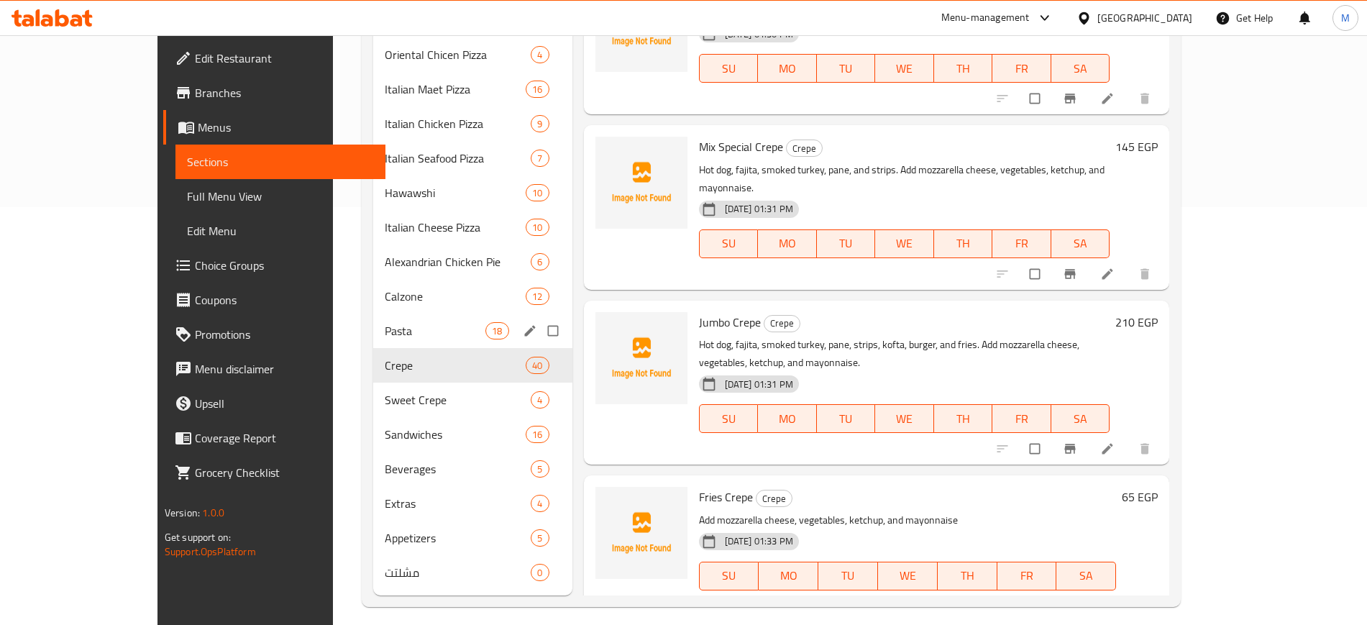
scroll to position [429, 0]
